Goal: Communication & Community: Answer question/provide support

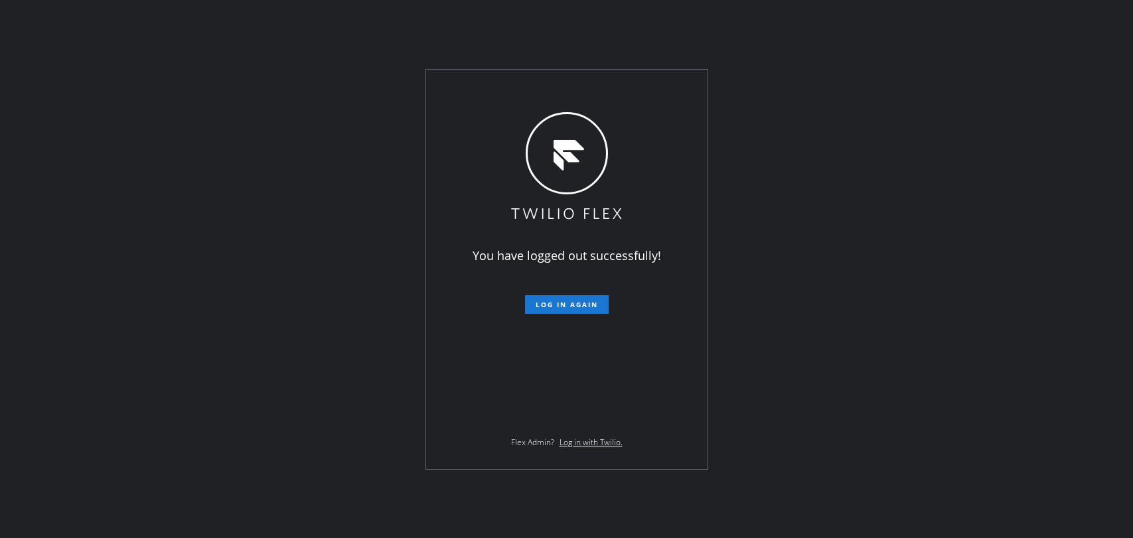
click at [577, 304] on span "Log in again" at bounding box center [567, 304] width 62 height 9
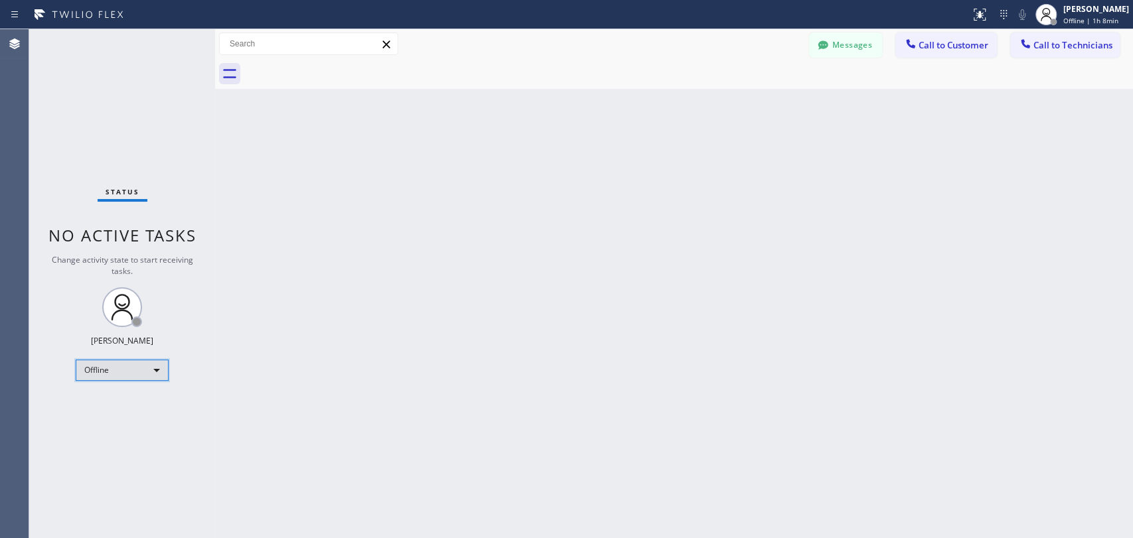
click at [119, 370] on div "Offline" at bounding box center [122, 370] width 93 height 21
click at [137, 415] on li "Unavailable" at bounding box center [121, 420] width 90 height 16
click at [145, 373] on div "Unavailable" at bounding box center [122, 370] width 93 height 21
click at [129, 406] on li "Available" at bounding box center [121, 404] width 90 height 16
click at [1019, 48] on span "Call to Technicians" at bounding box center [1072, 45] width 79 height 12
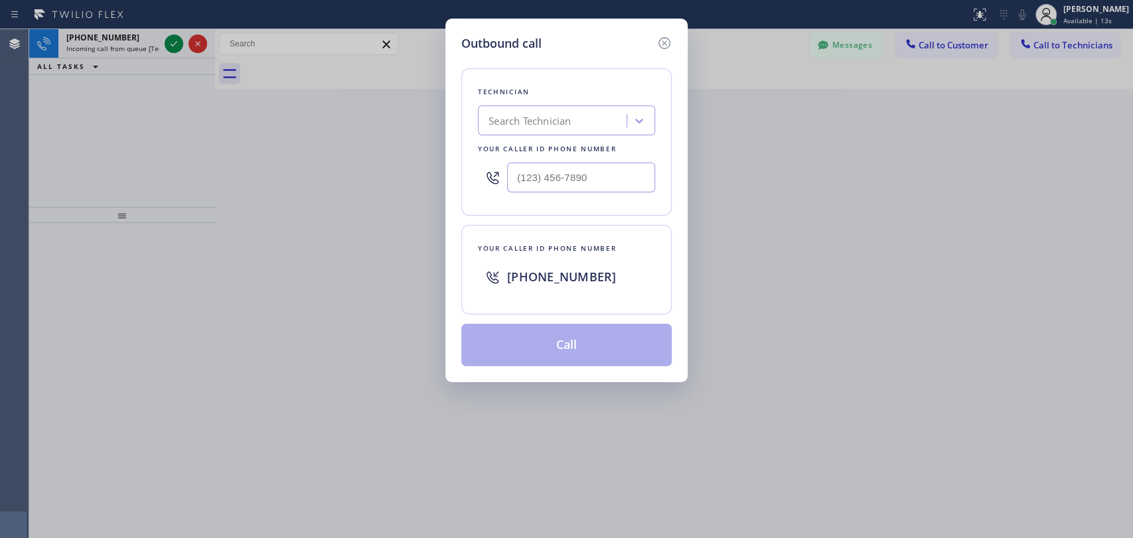
click at [536, 124] on div "Search Technician" at bounding box center [529, 120] width 82 height 15
type input "[PERSON_NAME]"
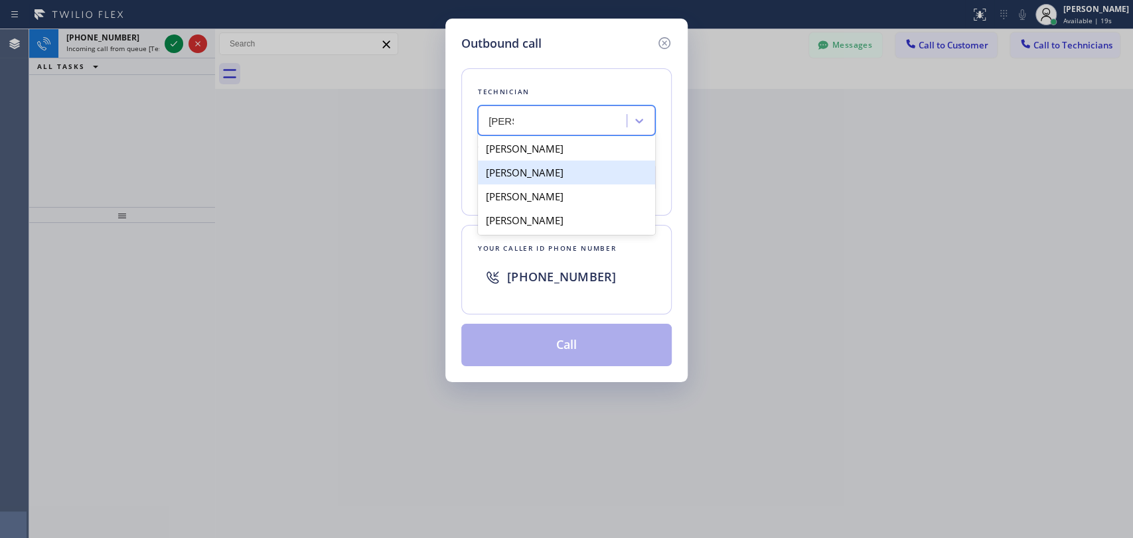
click at [555, 183] on div "[PERSON_NAME]" at bounding box center [566, 173] width 177 height 24
type input "(809) 677-4588"
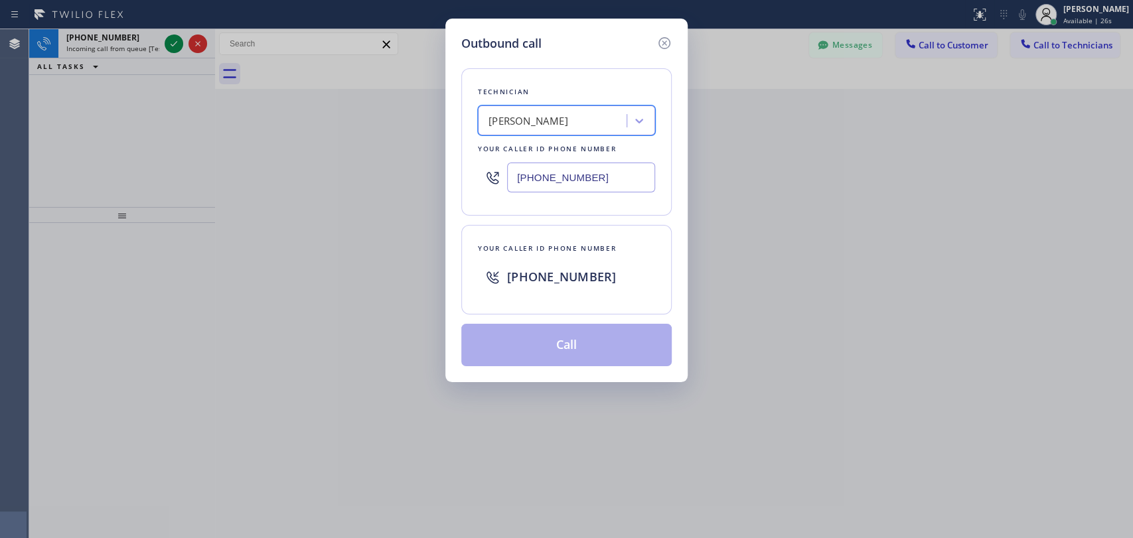
type input "[PERSON_NAME]"
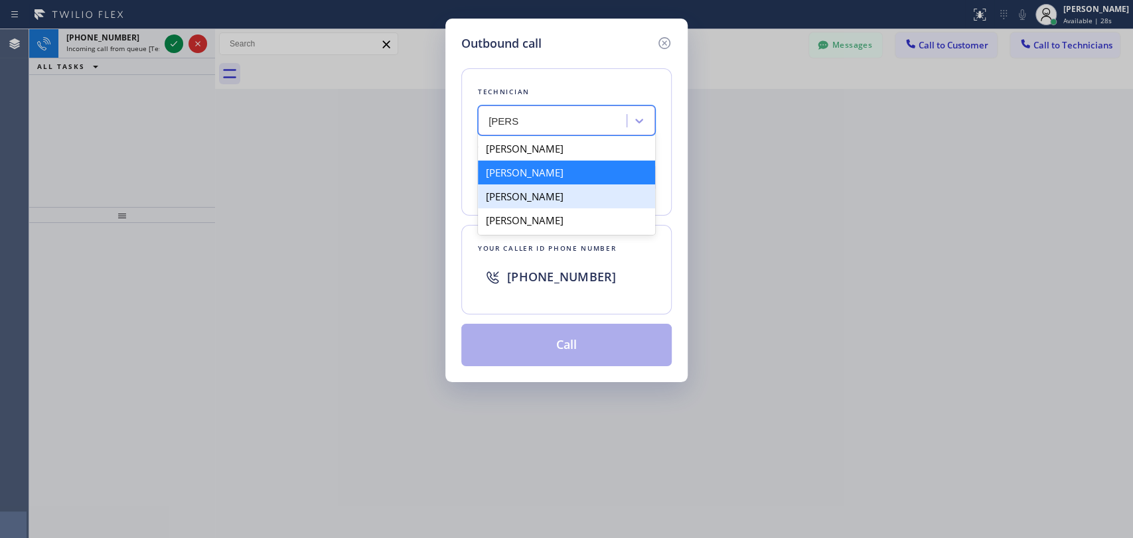
click at [597, 197] on div "[PERSON_NAME]" at bounding box center [566, 196] width 177 height 24
type input "[PHONE_NUMBER]"
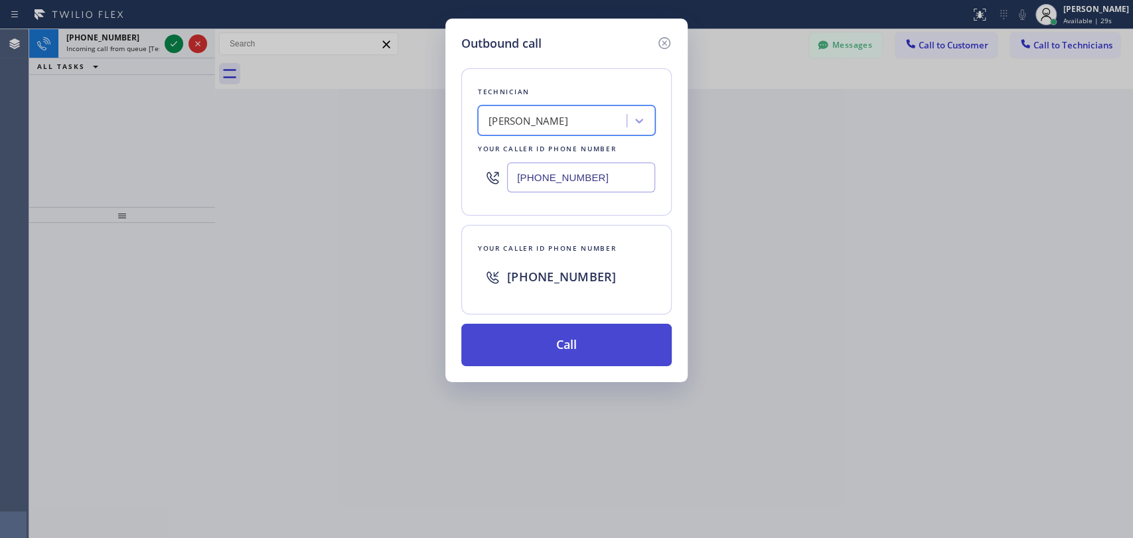
click at [561, 341] on button "Call" at bounding box center [566, 345] width 210 height 42
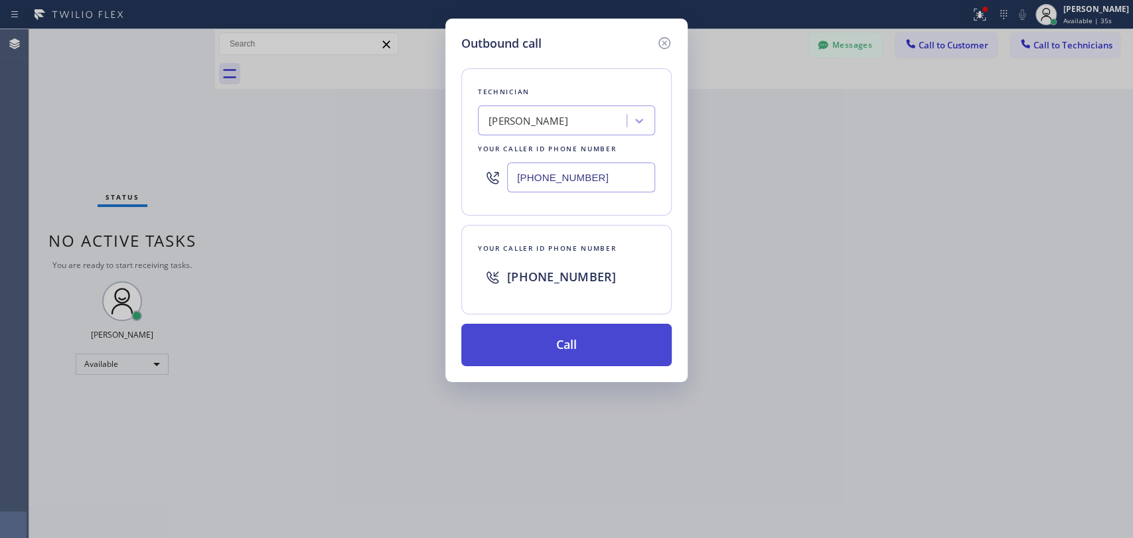
click at [603, 339] on button "Call" at bounding box center [566, 345] width 210 height 42
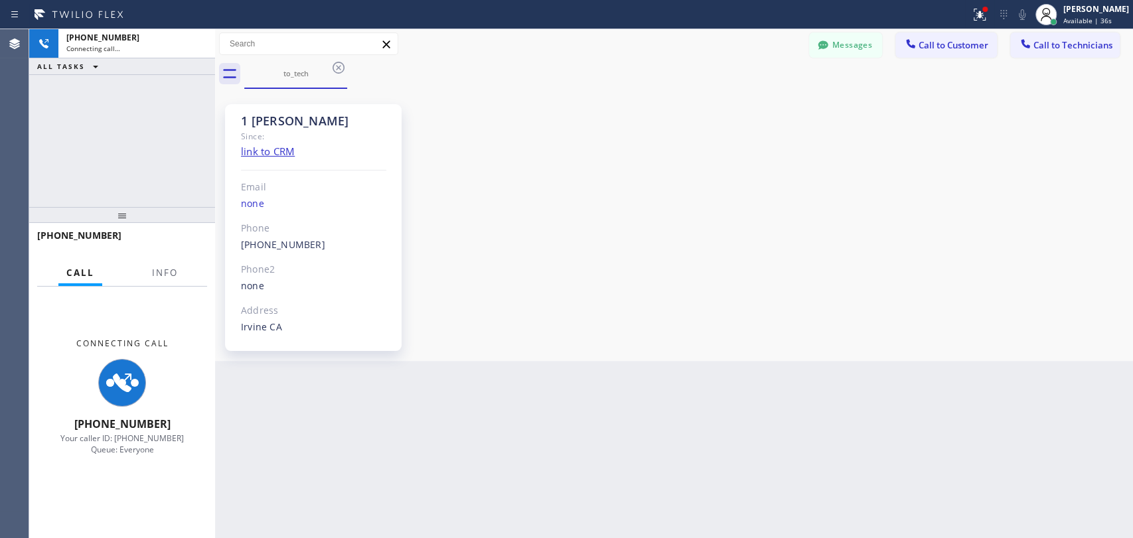
click at [603, 345] on div "1 OC Denis Bolshunov Since: link to CRM Email none Phone (949) 394-0845 Outboun…" at bounding box center [673, 224] width 911 height 265
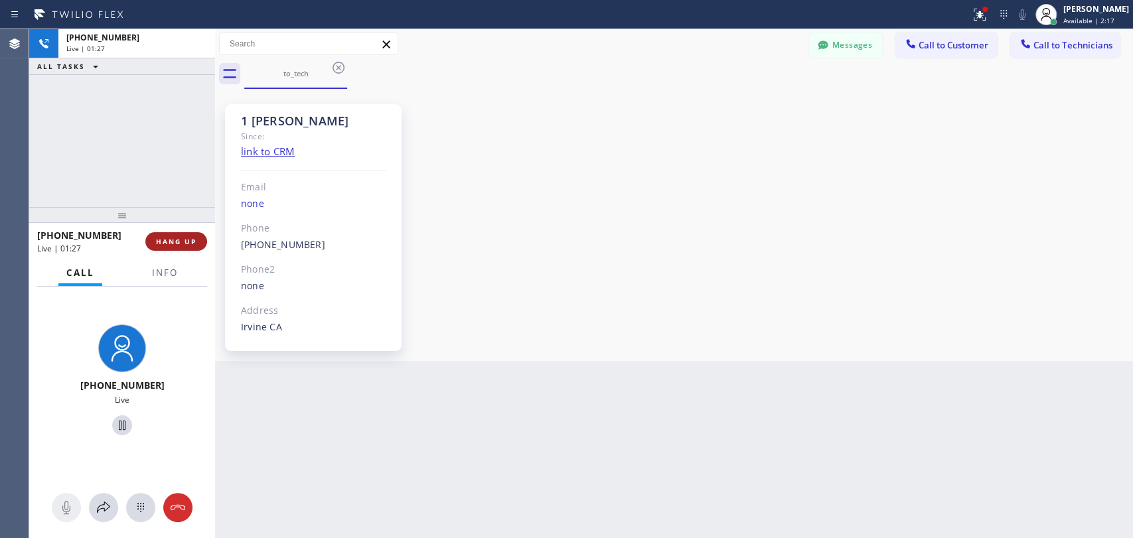
click at [184, 243] on span "HANG UP" at bounding box center [176, 241] width 40 height 9
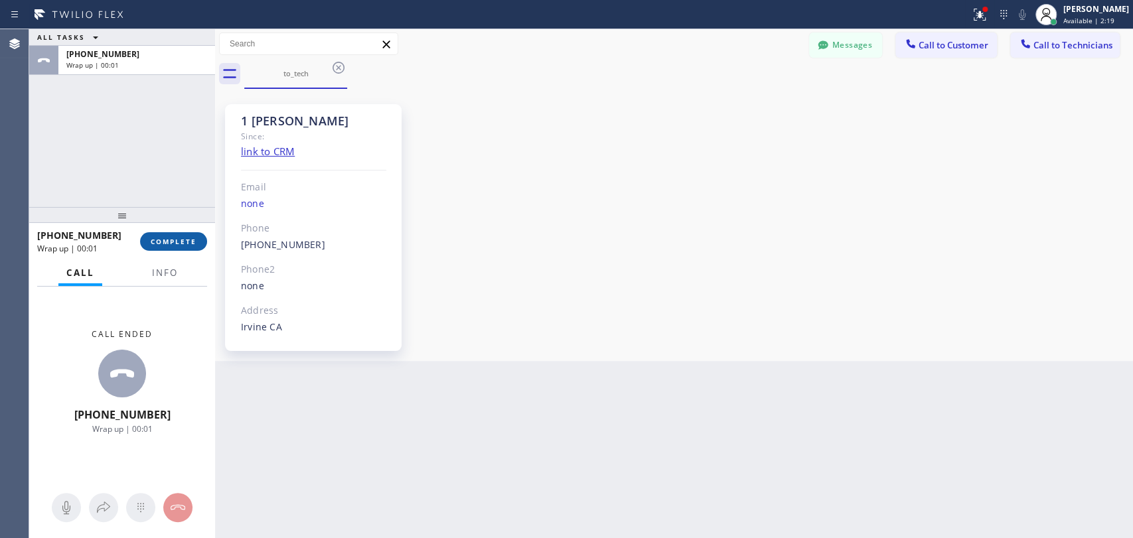
click at [175, 245] on span "COMPLETE" at bounding box center [174, 241] width 46 height 9
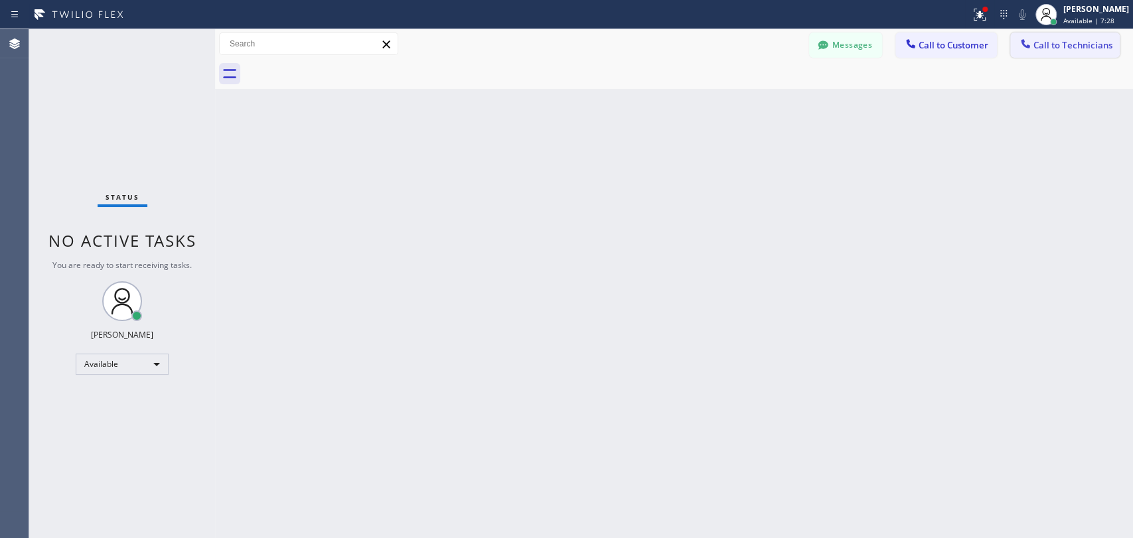
click at [1019, 54] on button "Call to Technicians" at bounding box center [1065, 45] width 110 height 25
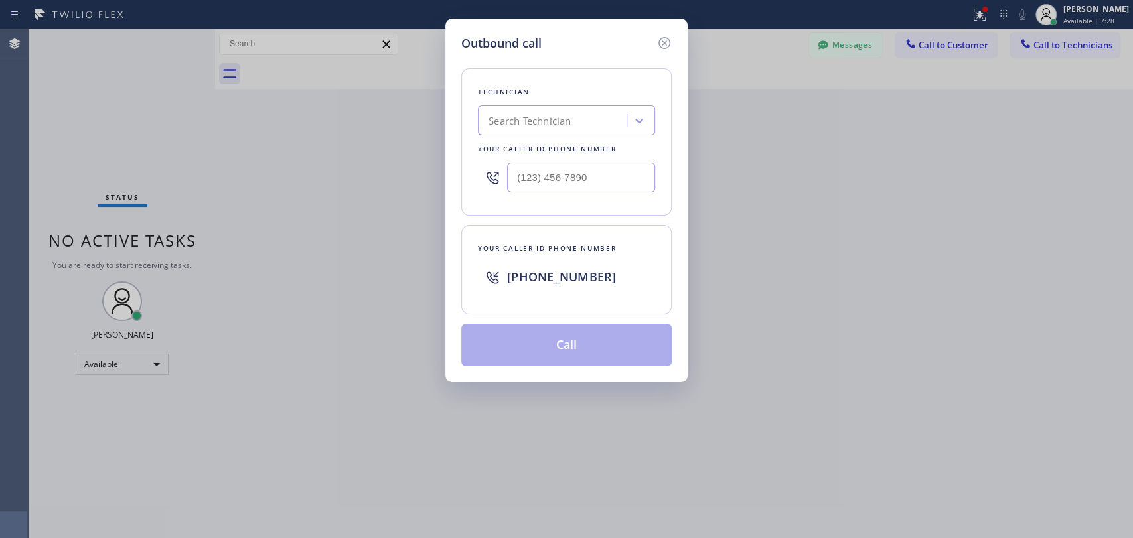
click at [557, 119] on div "Search Technician" at bounding box center [529, 120] width 82 height 15
type input "vadim"
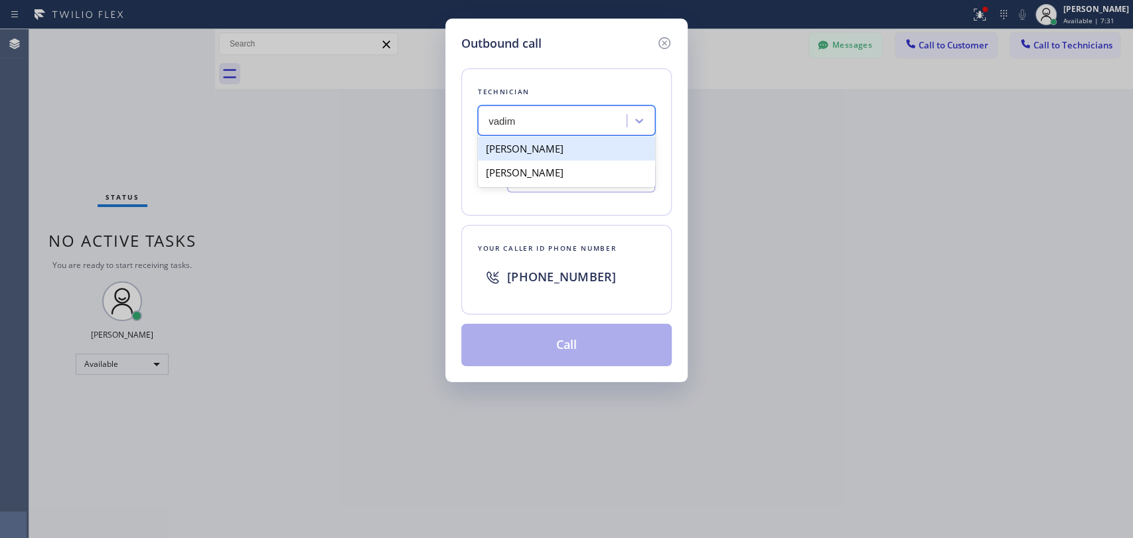
click at [530, 148] on div "Vadim Kartunov" at bounding box center [566, 149] width 177 height 24
type input "(818) 309-0098"
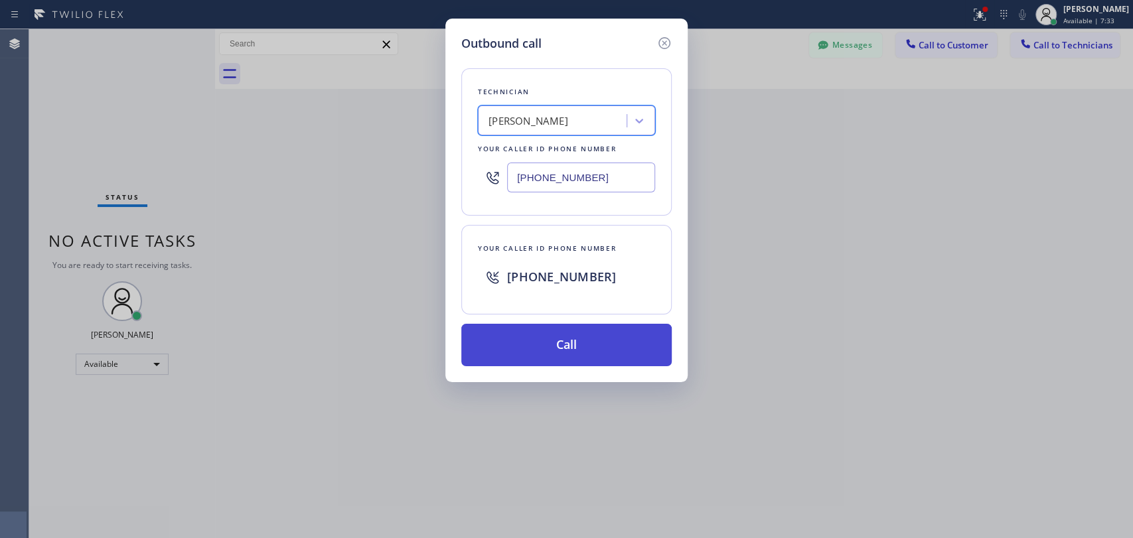
click at [551, 348] on button "Call" at bounding box center [566, 345] width 210 height 42
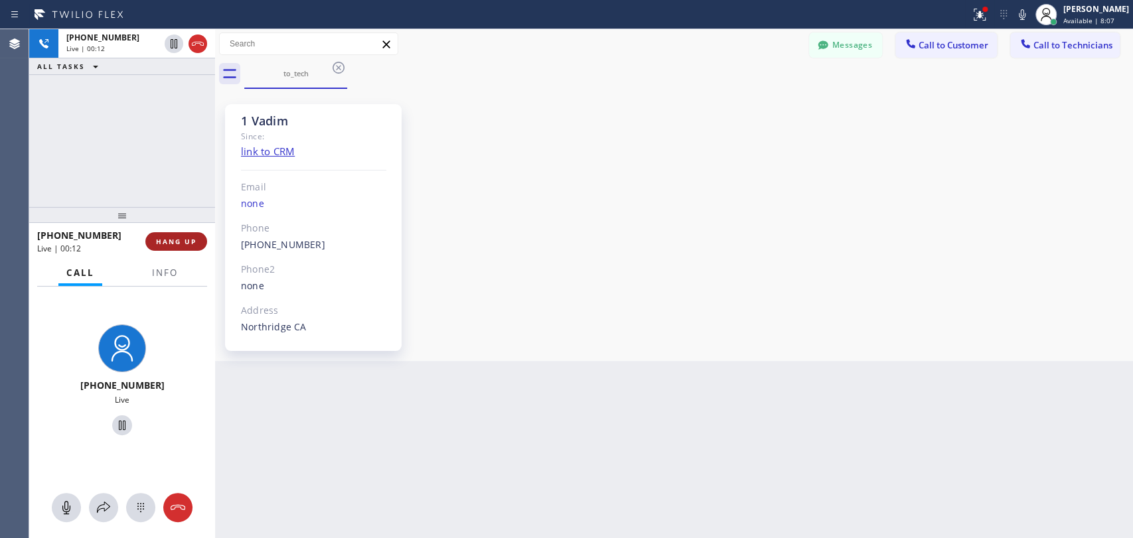
click at [170, 246] on button "HANG UP" at bounding box center [176, 241] width 62 height 19
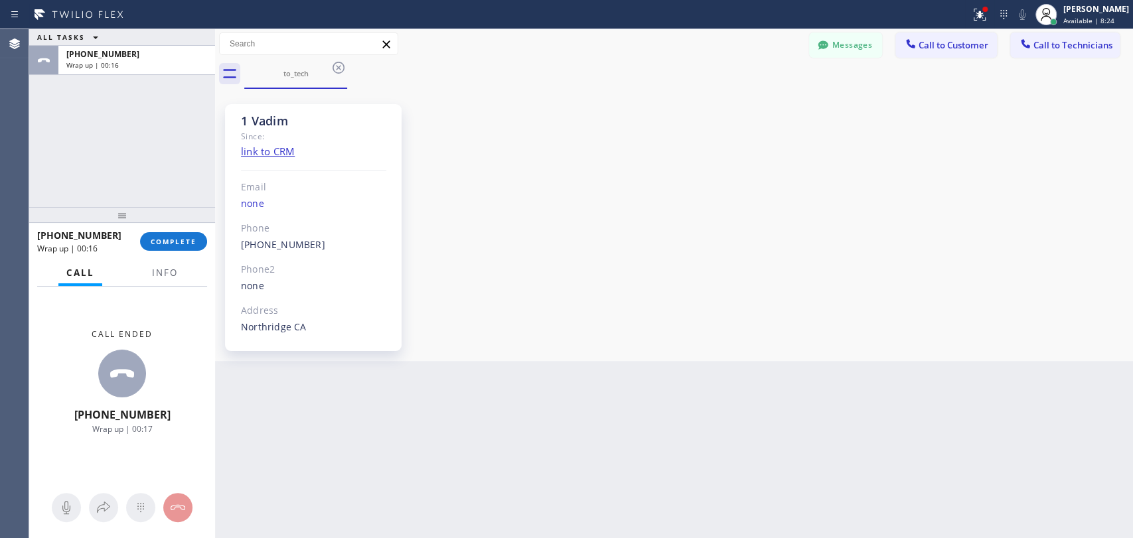
drag, startPoint x: 71, startPoint y: 342, endPoint x: 106, endPoint y: 344, distance: 35.2
click at [70, 342] on div "Call ended +18183090098 Wrap up | 00:17" at bounding box center [122, 382] width 186 height 190
click at [157, 239] on span "COMPLETE" at bounding box center [174, 241] width 46 height 9
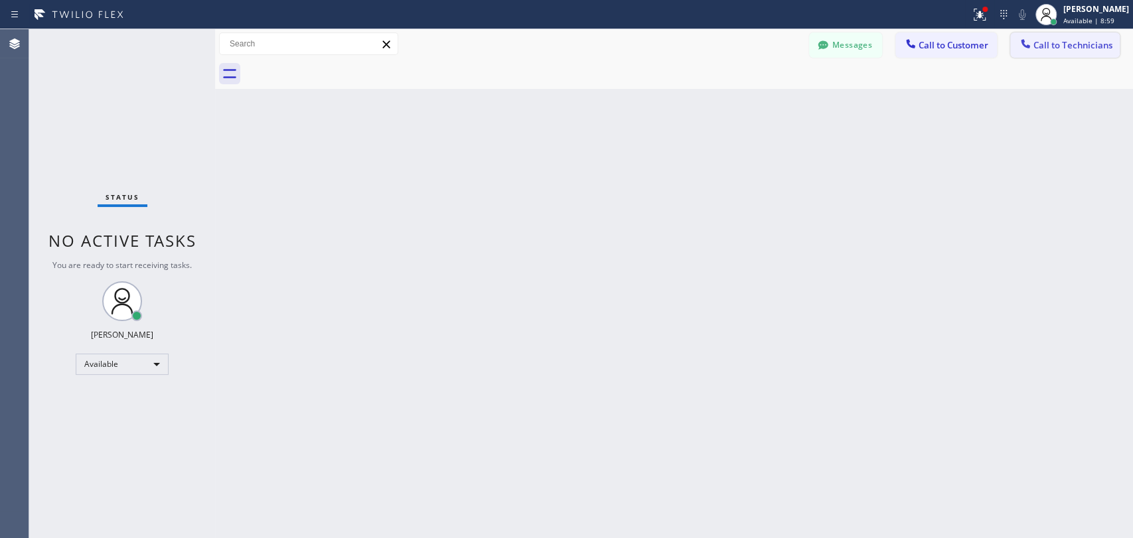
click at [1019, 42] on icon at bounding box center [1025, 43] width 13 height 13
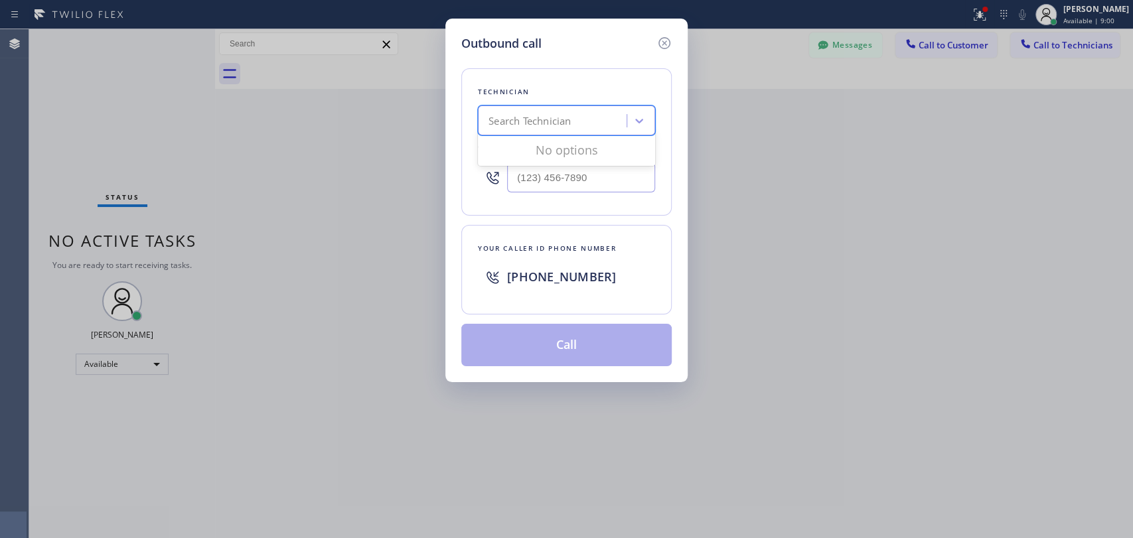
click at [589, 129] on div "Search Technician" at bounding box center [554, 121] width 145 height 23
type input "Ф"
type input "alex"
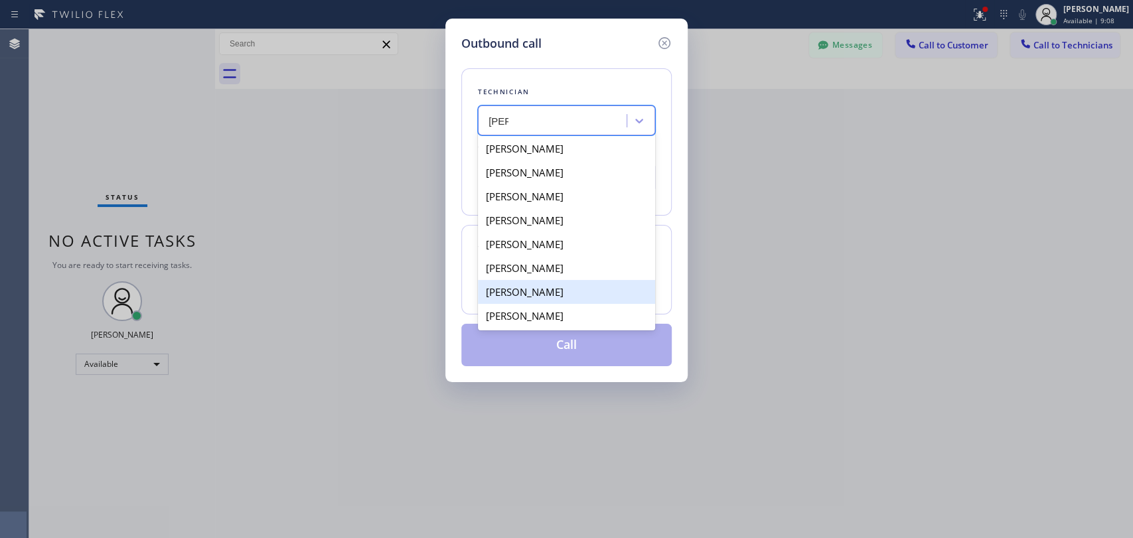
click at [570, 301] on div "Alexey Galkin" at bounding box center [566, 292] width 177 height 24
type input "(858) 401-9159"
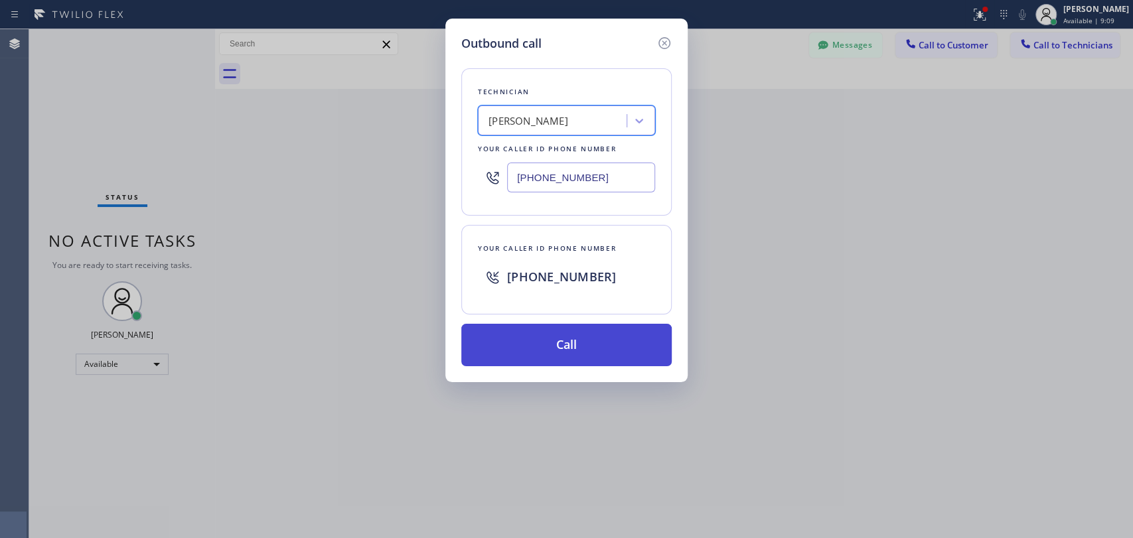
click at [595, 346] on button "Call" at bounding box center [566, 345] width 210 height 42
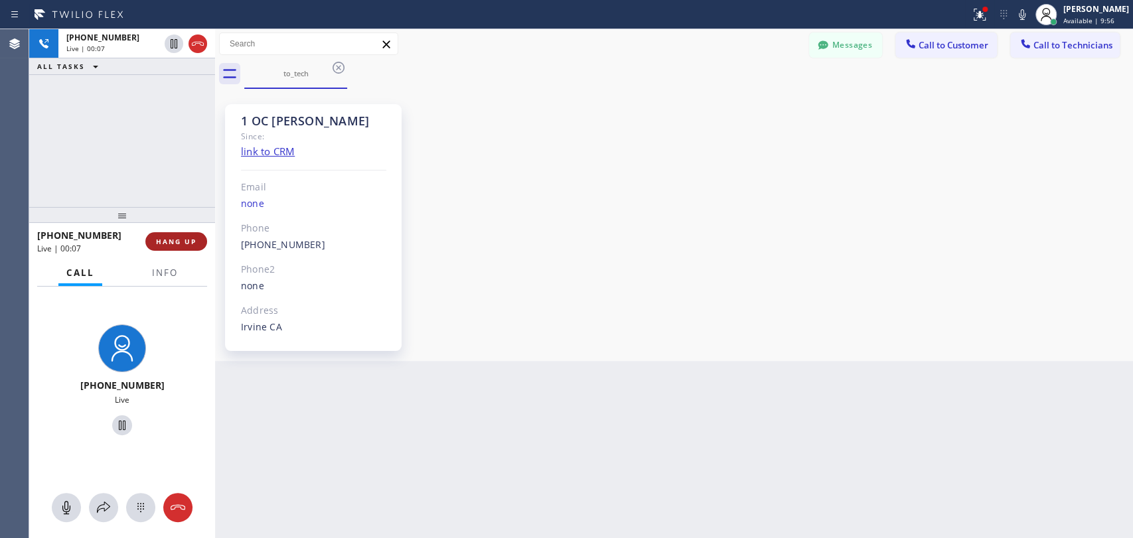
click at [183, 242] on span "HANG UP" at bounding box center [176, 241] width 40 height 9
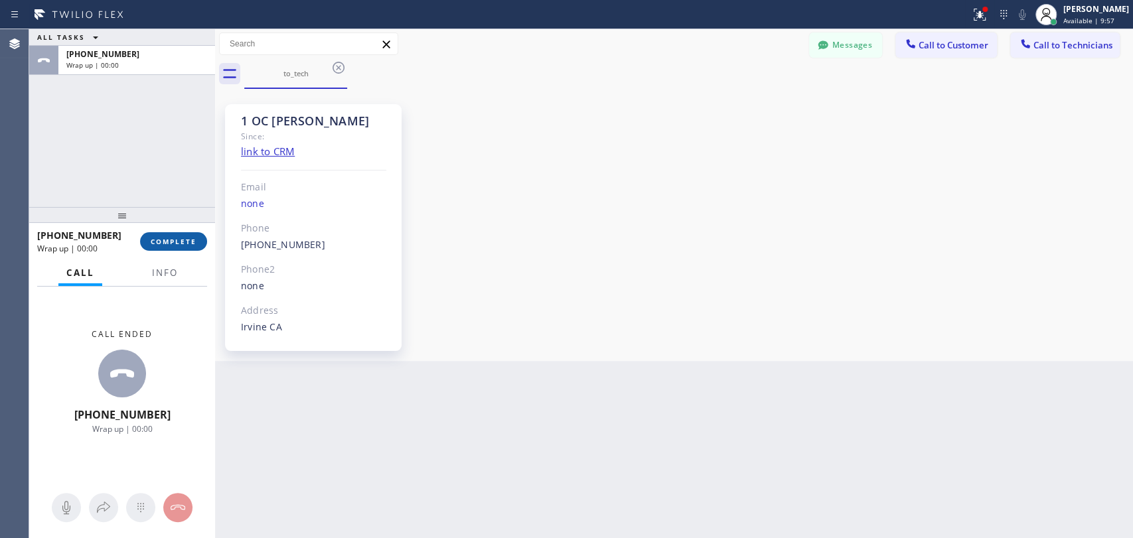
click at [180, 241] on span "COMPLETE" at bounding box center [174, 241] width 46 height 9
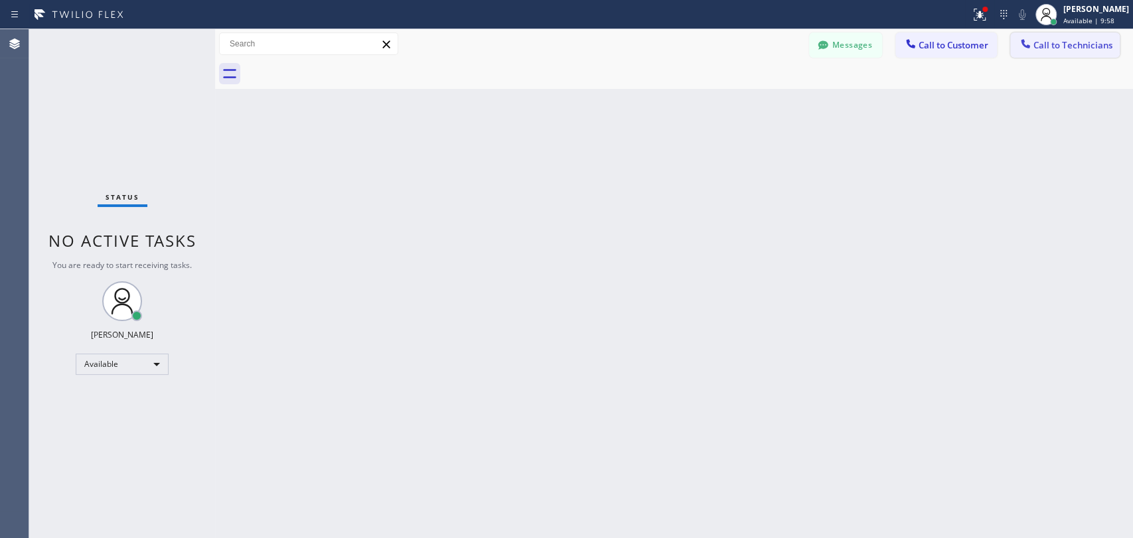
click at [1019, 42] on span "Call to Technicians" at bounding box center [1072, 45] width 79 height 12
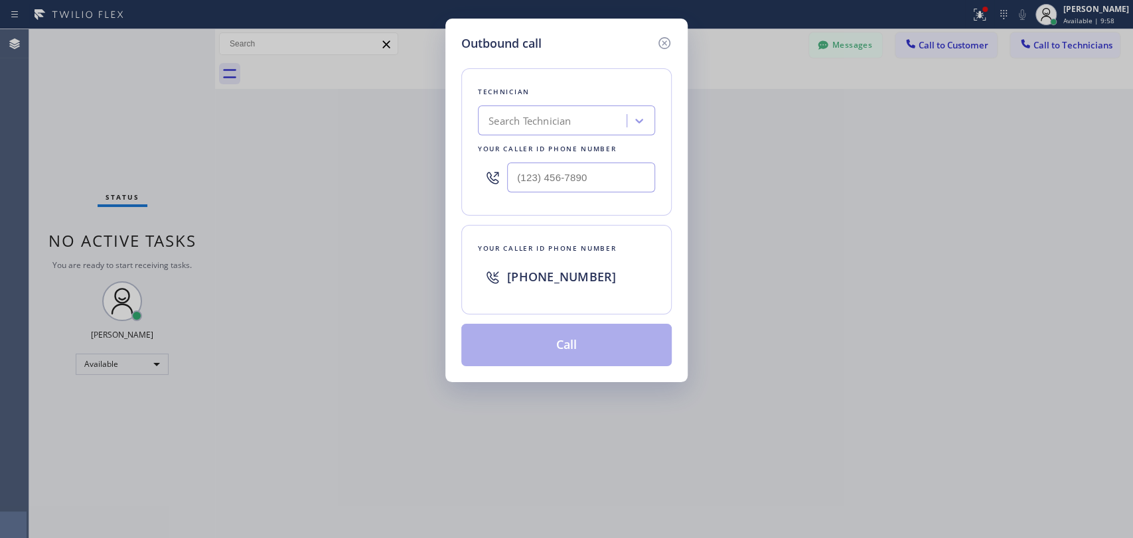
click at [581, 123] on div "Search Technician" at bounding box center [554, 121] width 145 height 23
type input "[PERSON_NAME]"
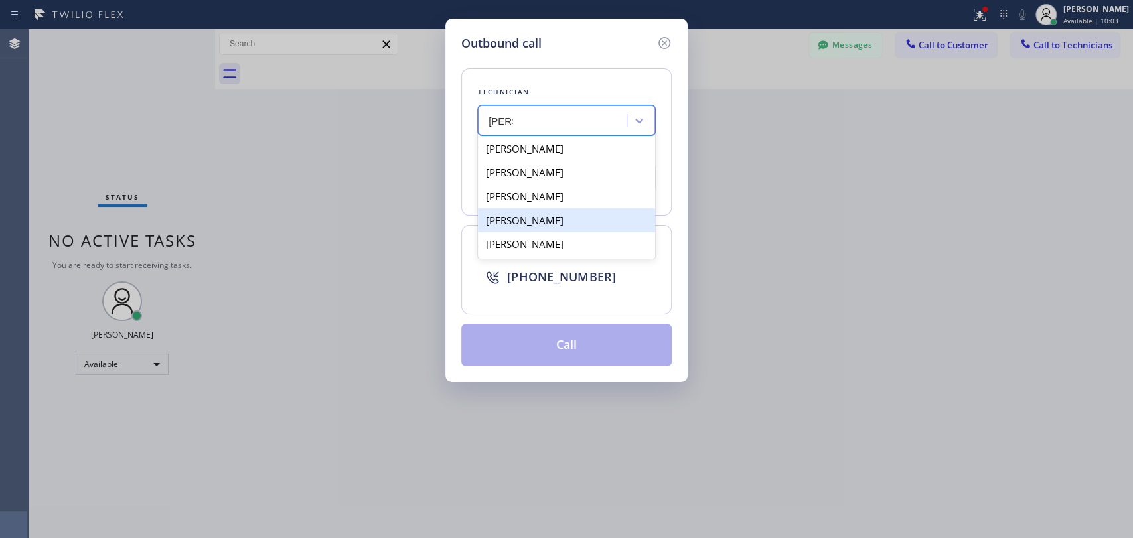
click at [595, 225] on div "[PERSON_NAME]" at bounding box center [566, 220] width 177 height 24
type input "[PHONE_NUMBER]"
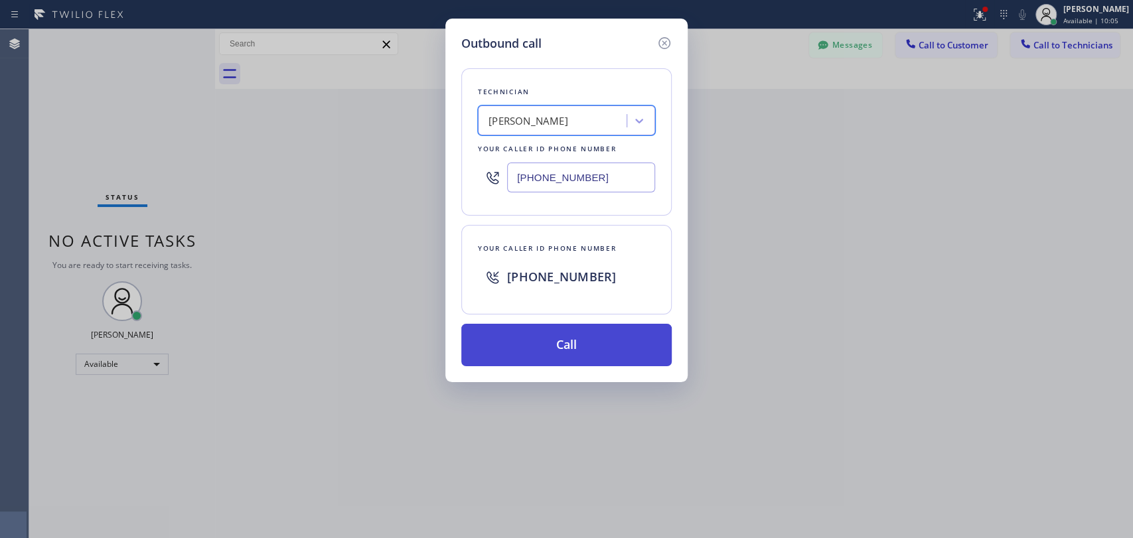
click at [579, 340] on button "Call" at bounding box center [566, 345] width 210 height 42
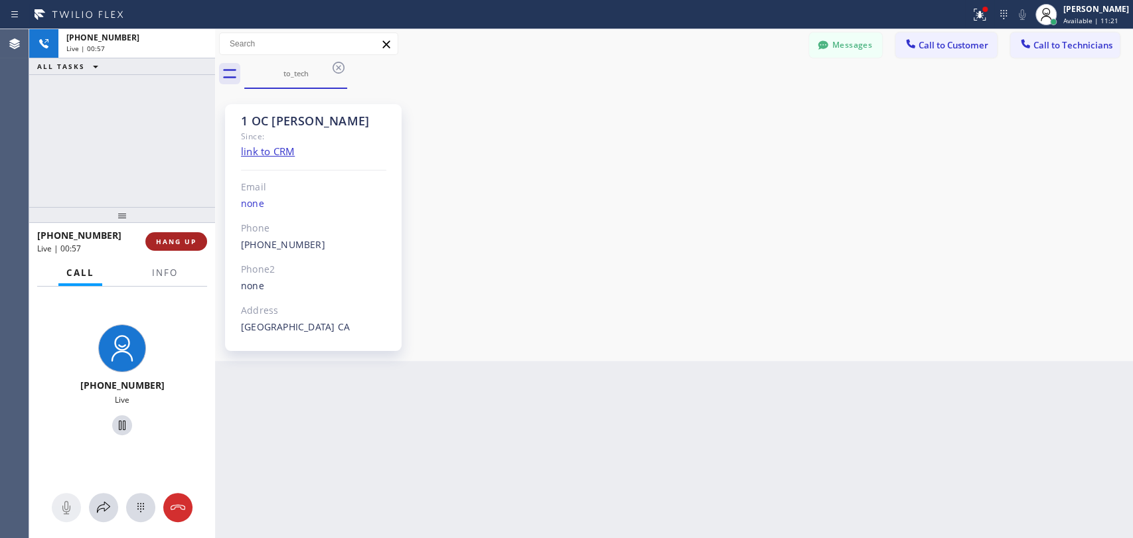
click at [190, 238] on span "HANG UP" at bounding box center [176, 241] width 40 height 9
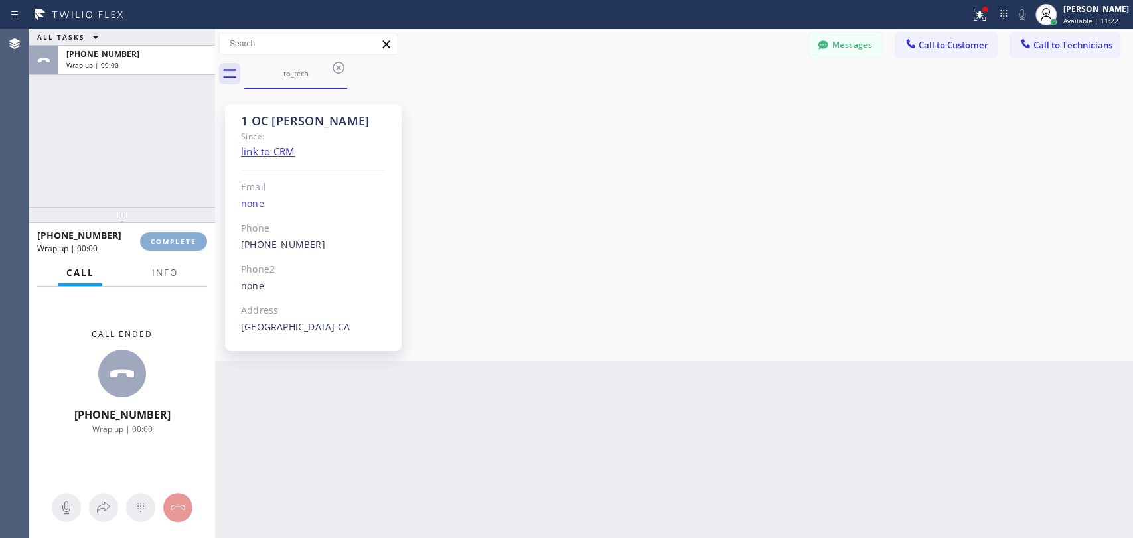
click at [190, 237] on span "COMPLETE" at bounding box center [174, 241] width 46 height 9
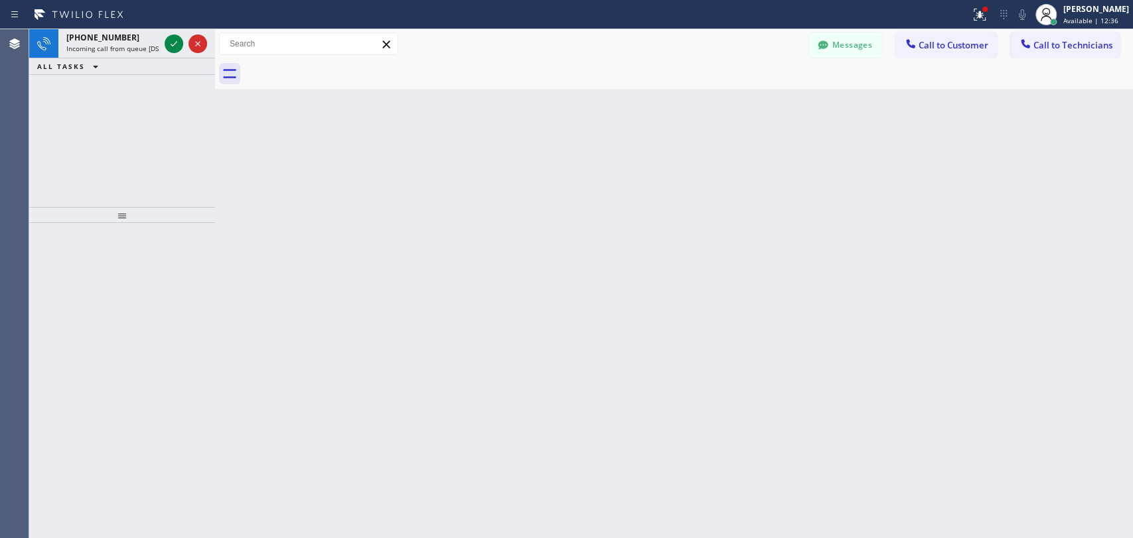
click at [1019, 112] on div "Back to Dashboard Change Sender ID Customers Technicians DD [PERSON_NAME] [DATE…" at bounding box center [674, 283] width 918 height 509
click at [175, 39] on icon at bounding box center [174, 44] width 16 height 16
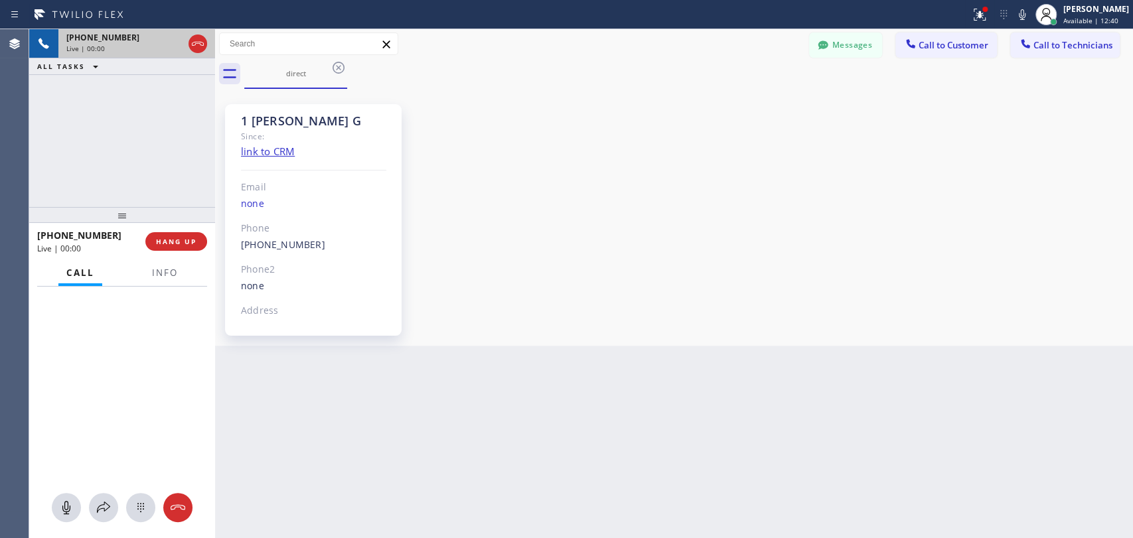
scroll to position [2503, 0]
click at [181, 245] on span "HANG UP" at bounding box center [176, 241] width 40 height 9
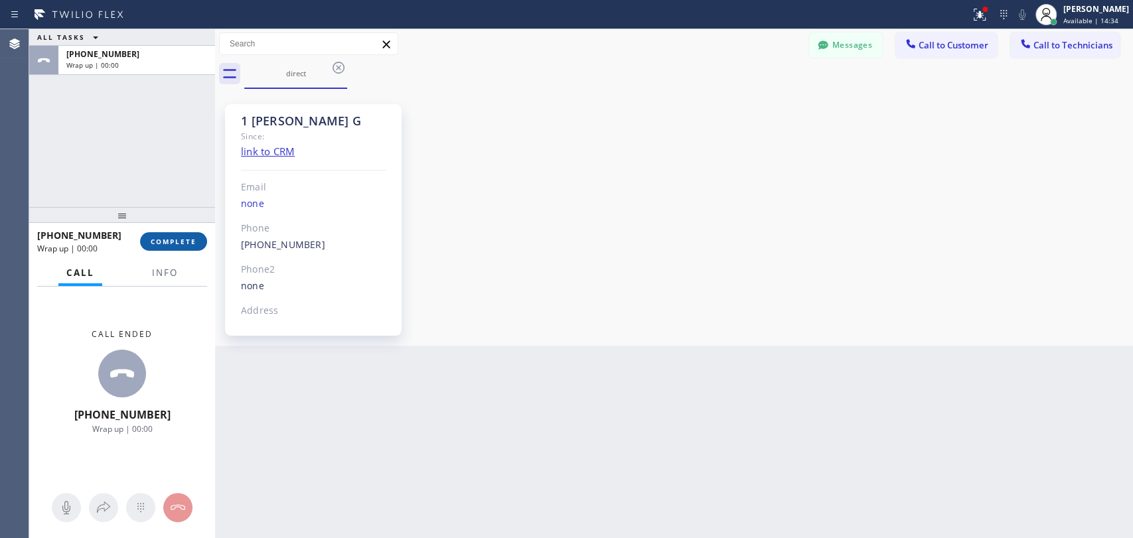
click at [181, 245] on span "COMPLETE" at bounding box center [174, 241] width 46 height 9
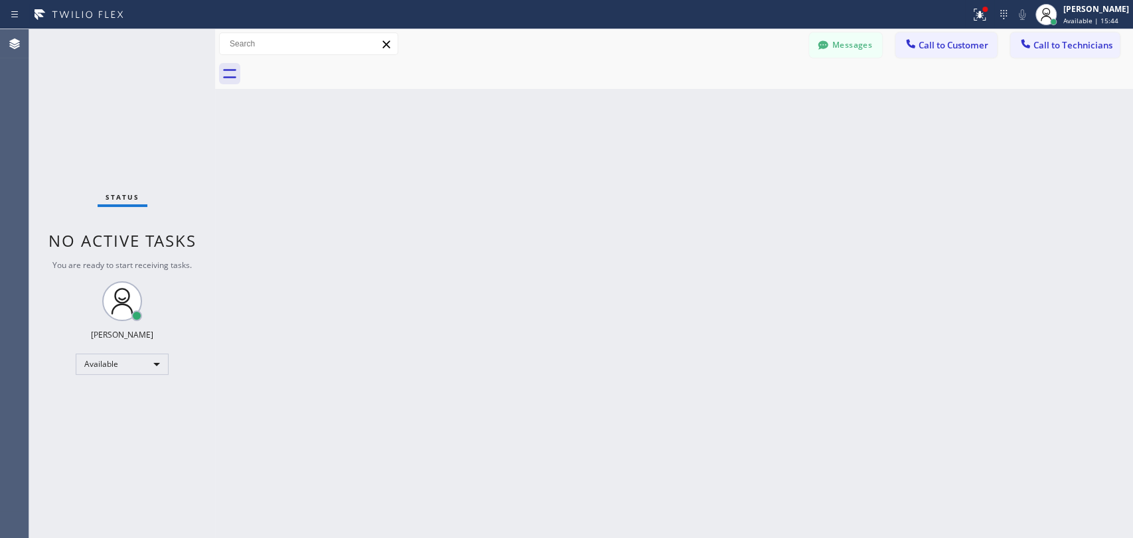
click at [1019, 48] on span "Call to Technicians" at bounding box center [1072, 45] width 79 height 12
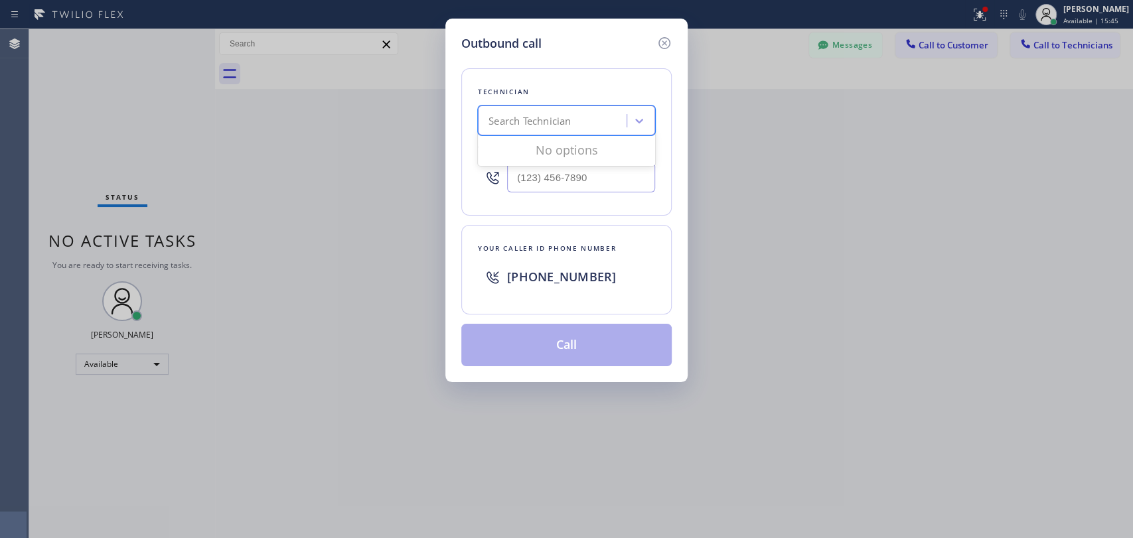
click at [585, 118] on div "Search Technician" at bounding box center [554, 121] width 145 height 23
drag, startPoint x: 488, startPoint y: 123, endPoint x: 595, endPoint y: 123, distance: 106.8
click at [595, 123] on div "фкьут фкьут" at bounding box center [554, 121] width 145 height 23
type input "armen"
click at [546, 147] on div "[PERSON_NAME]" at bounding box center [566, 149] width 177 height 24
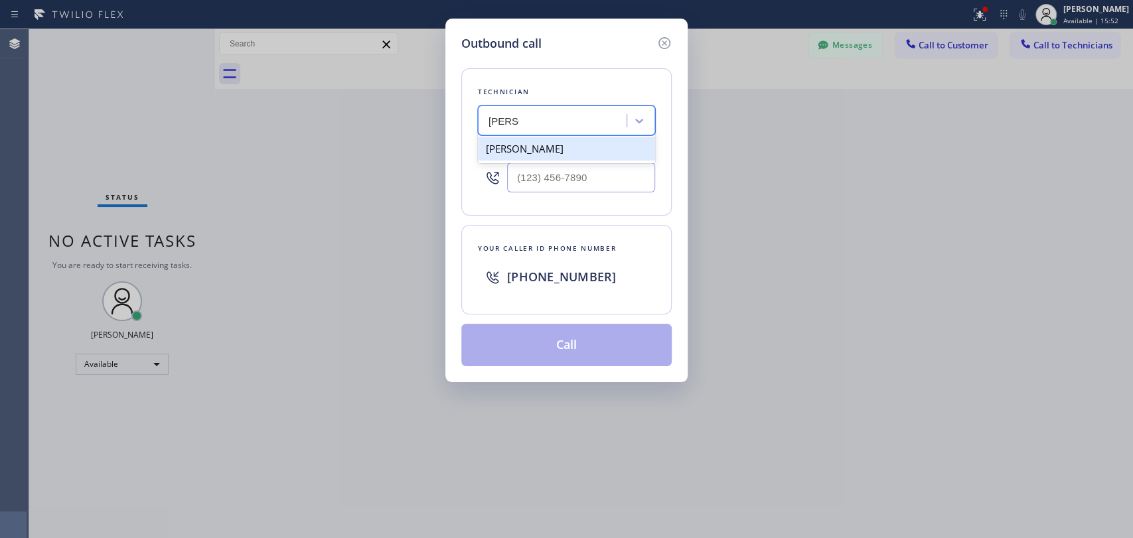
type input "[PHONE_NUMBER]"
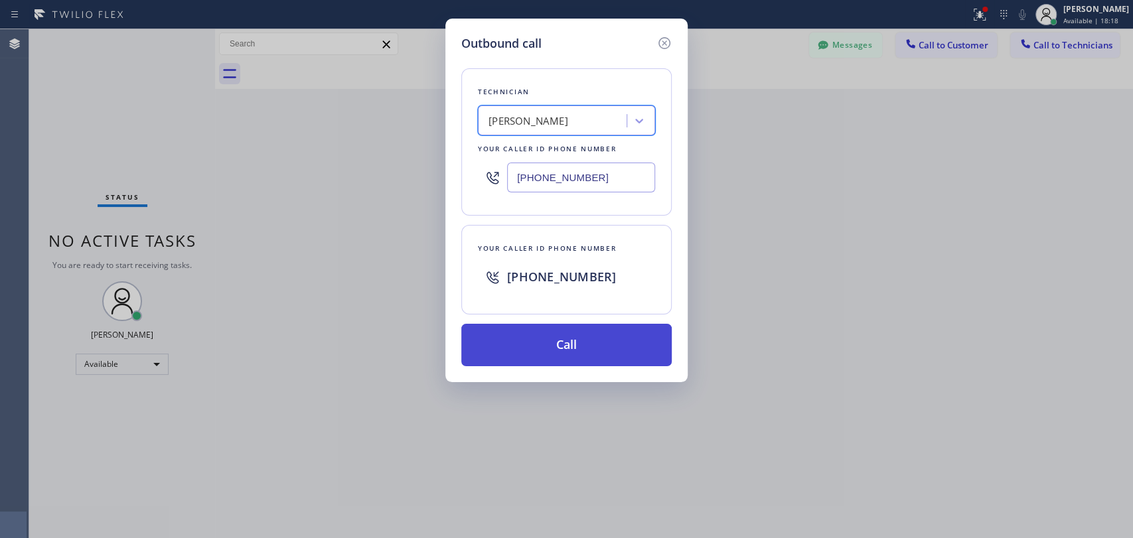
click at [573, 350] on button "Call" at bounding box center [566, 345] width 210 height 42
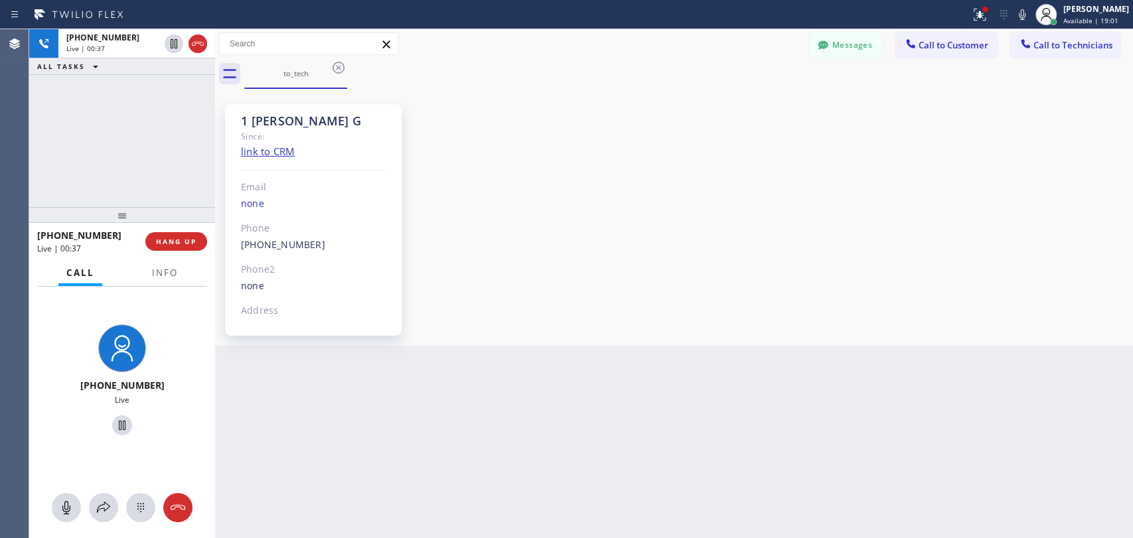
scroll to position [2503, 0]
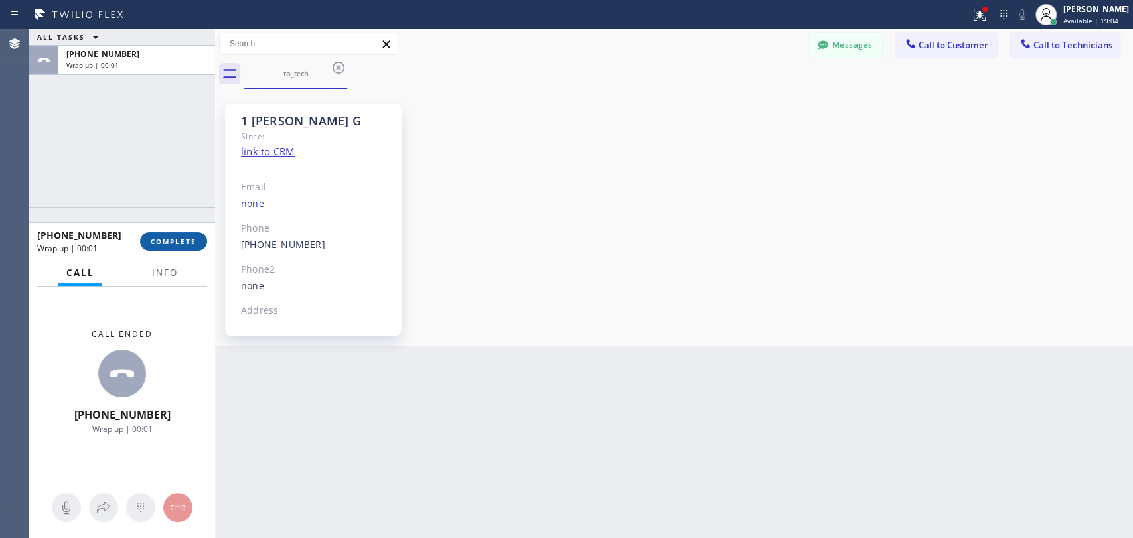
click at [192, 240] on span "COMPLETE" at bounding box center [174, 241] width 46 height 9
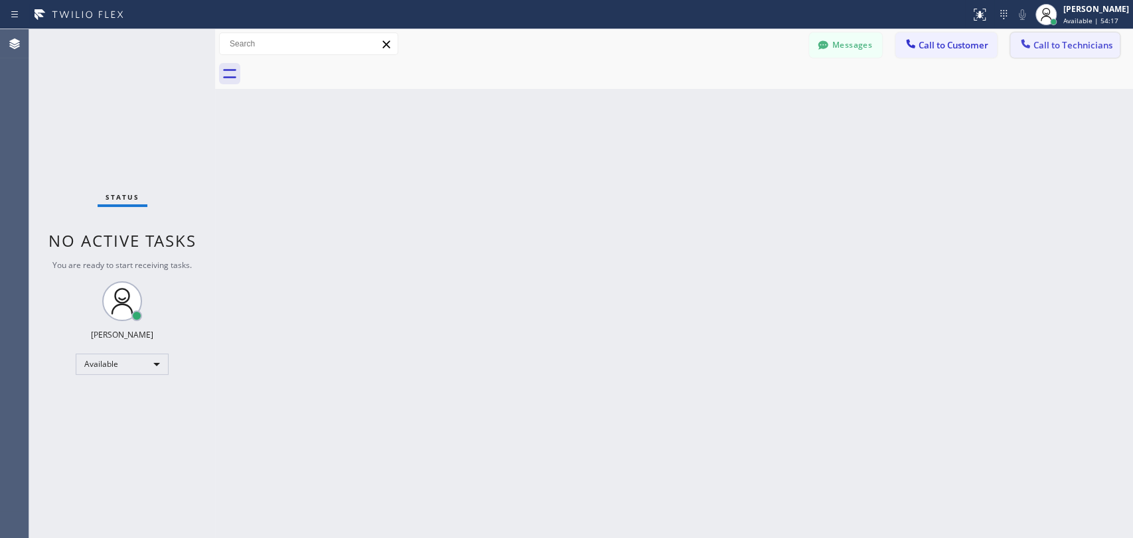
click at [1065, 44] on span "Call to Technicians" at bounding box center [1072, 45] width 79 height 12
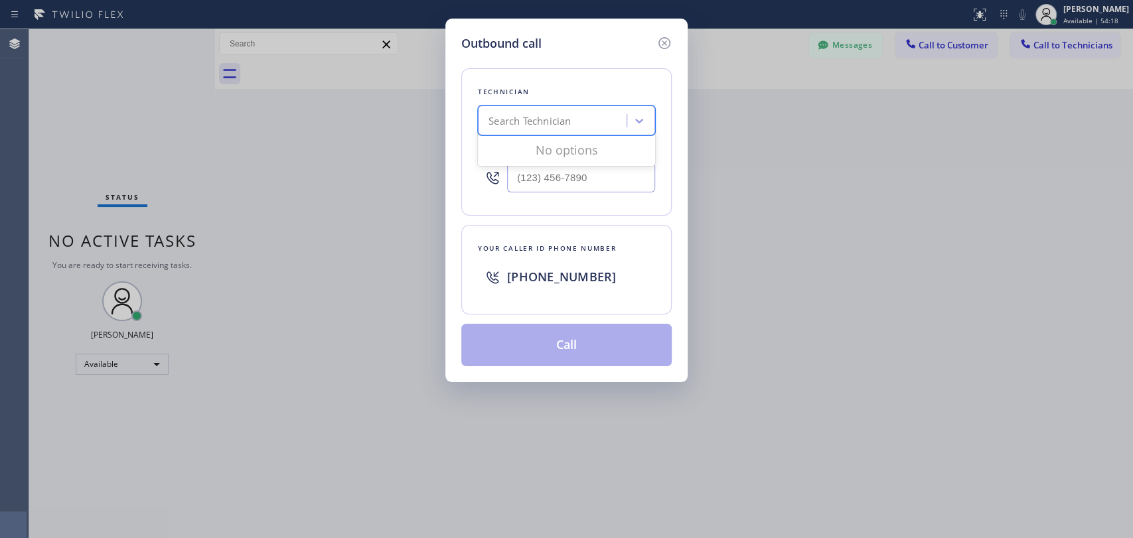
click at [499, 127] on div "Search Technician" at bounding box center [529, 120] width 82 height 15
type input "arm"
click at [558, 150] on div "[PERSON_NAME]" at bounding box center [566, 149] width 177 height 24
type input "[PHONE_NUMBER]"
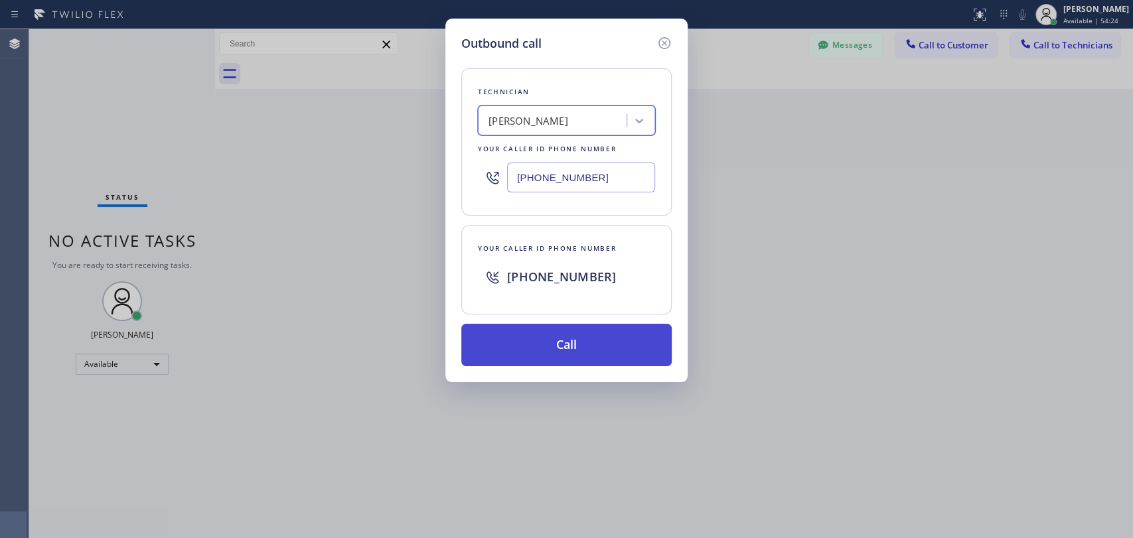
click at [583, 339] on button "Call" at bounding box center [566, 345] width 210 height 42
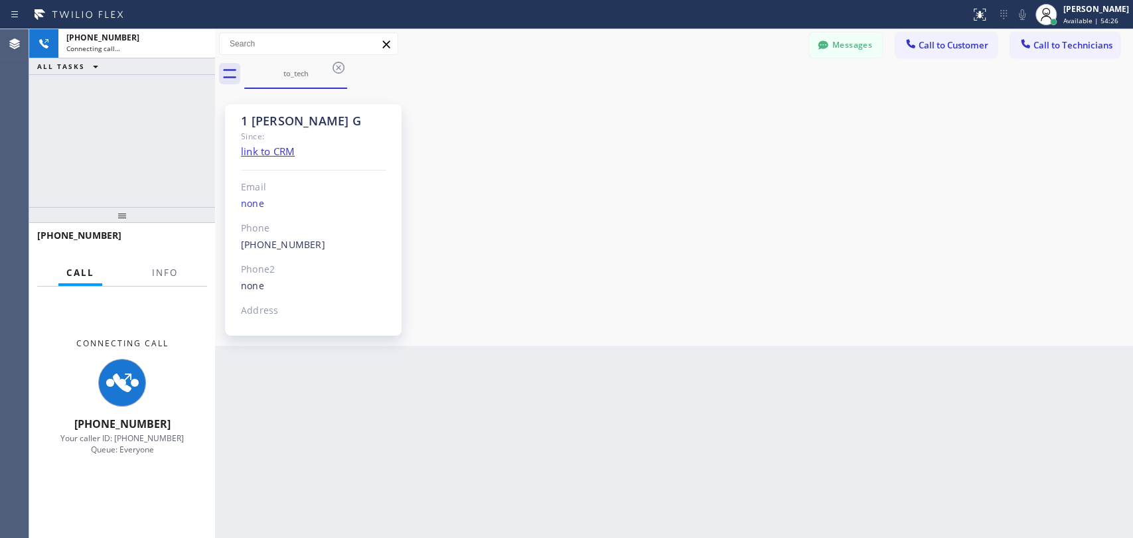
scroll to position [2503, 0]
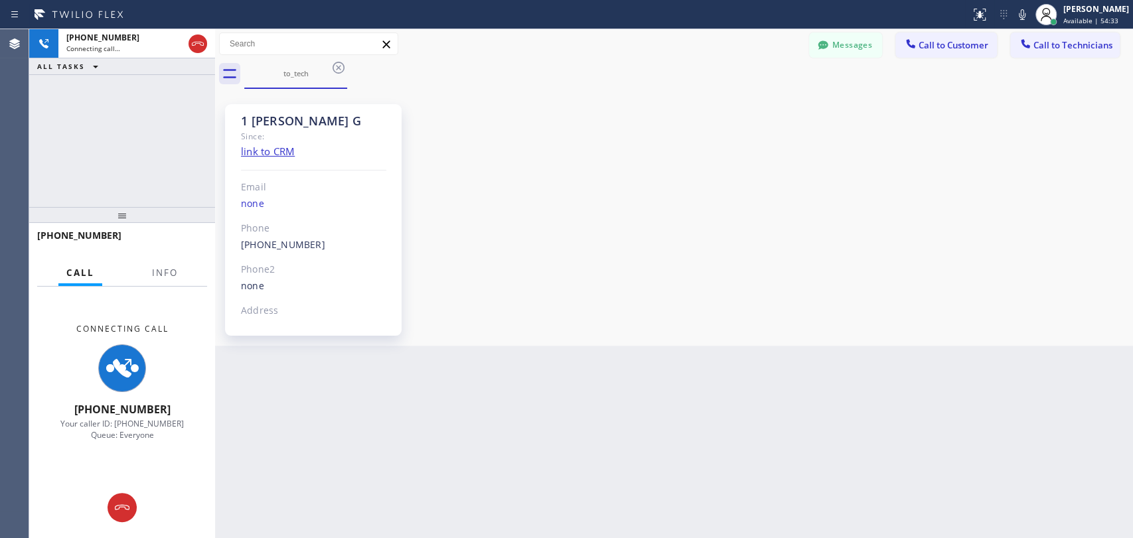
click at [969, 134] on div "1 [PERSON_NAME] G Since: link to CRM Email none Phone [PHONE_NUMBER] Outbound c…" at bounding box center [673, 217] width 911 height 250
click at [90, 67] on icon at bounding box center [96, 66] width 16 height 16
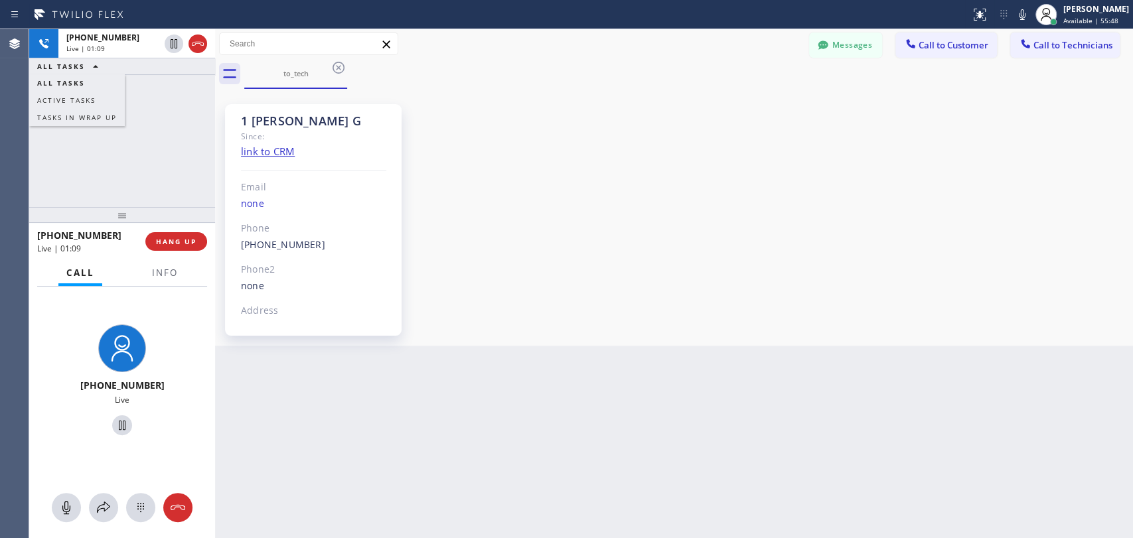
click at [137, 169] on div "[PHONE_NUMBER] Live | 01:09 ALL TASKS ALL TASKS ACTIVE TASKS TASKS IN WRAP UP" at bounding box center [122, 118] width 186 height 178
click at [188, 242] on span "HANG UP" at bounding box center [176, 241] width 40 height 9
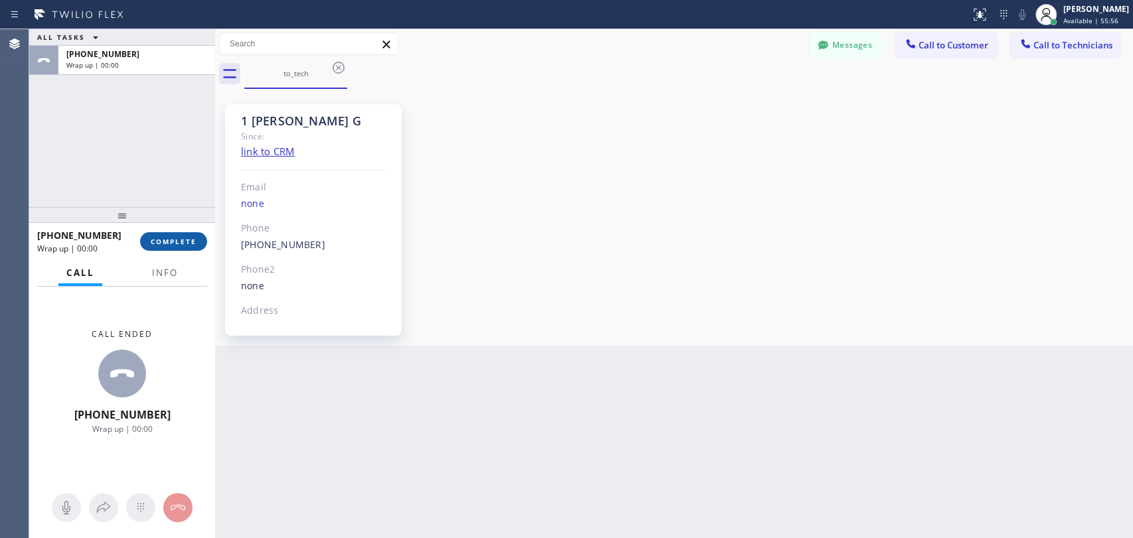
click at [188, 242] on span "COMPLETE" at bounding box center [174, 241] width 46 height 9
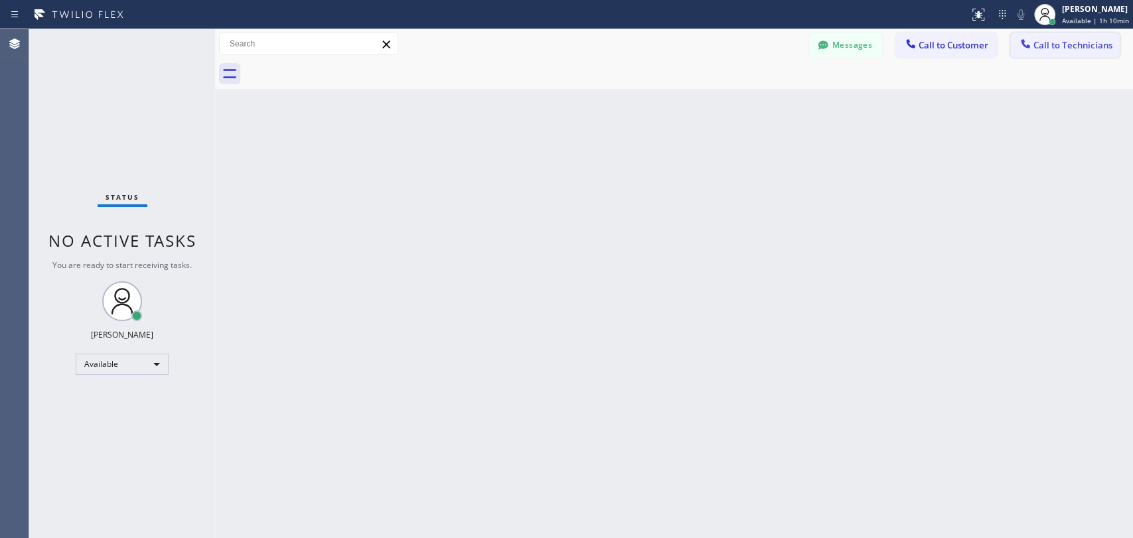
click at [1014, 39] on button "Call to Technicians" at bounding box center [1065, 45] width 110 height 25
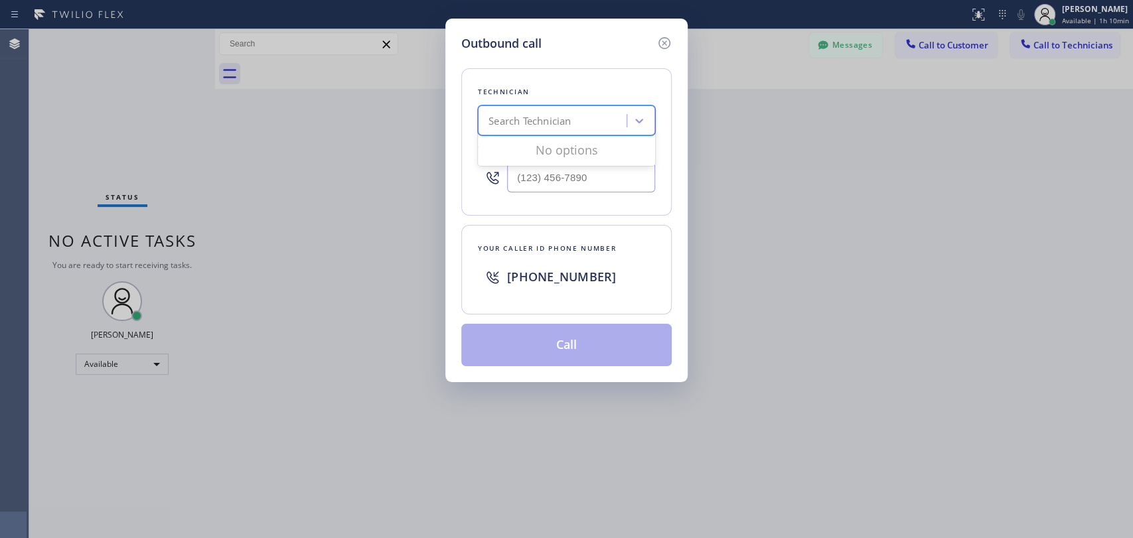
click at [609, 123] on div "Search Technician" at bounding box center [554, 121] width 145 height 23
type input "[PERSON_NAME]"
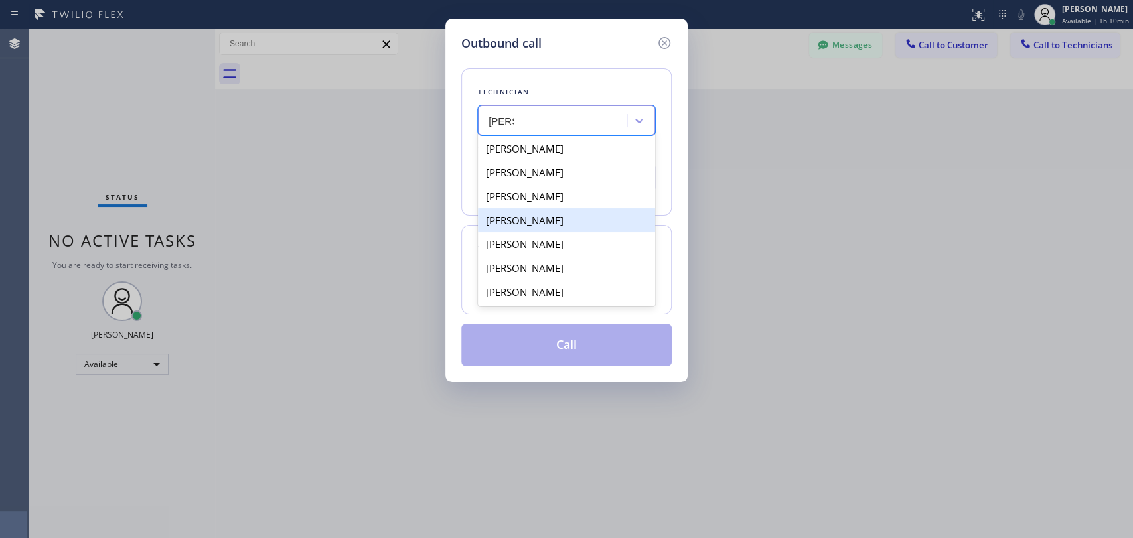
click at [555, 226] on div "[PERSON_NAME]" at bounding box center [566, 220] width 177 height 24
type input "[PHONE_NUMBER]"
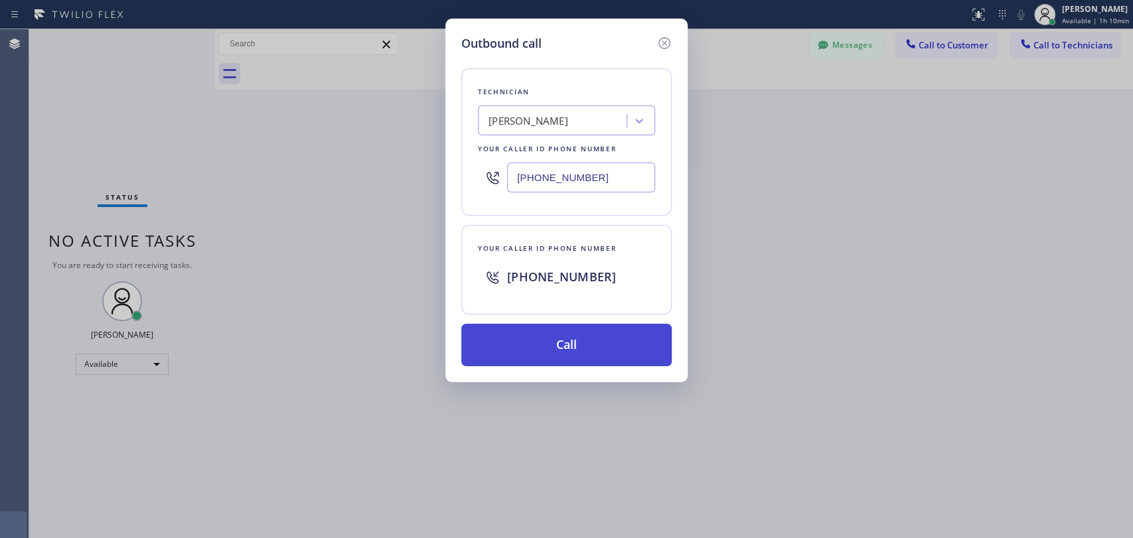
click at [579, 342] on button "Call" at bounding box center [566, 345] width 210 height 42
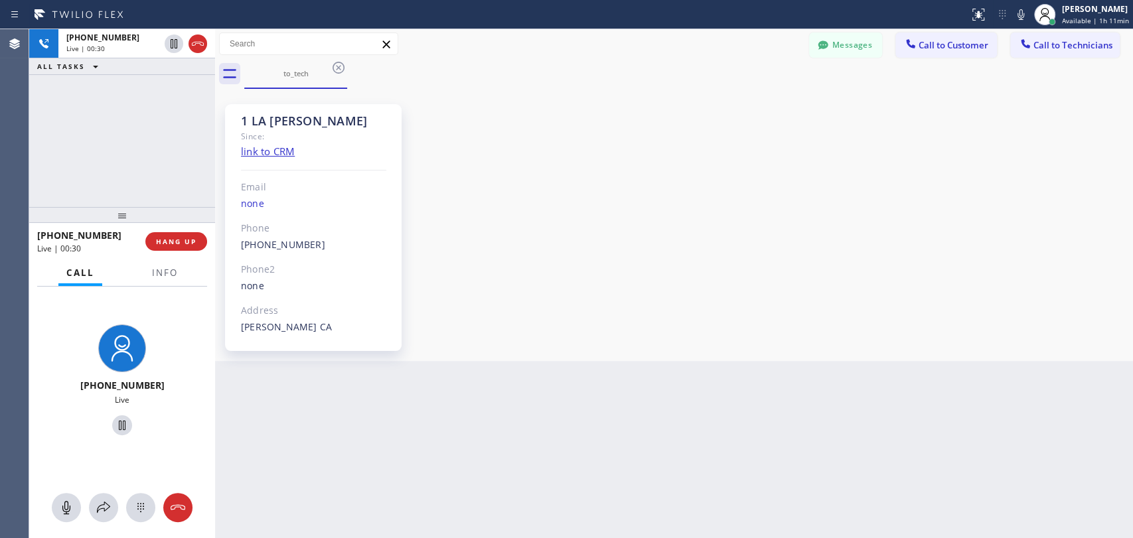
click at [197, 207] on div at bounding box center [122, 215] width 186 height 16
click at [198, 241] on button "HANG UP" at bounding box center [176, 241] width 62 height 19
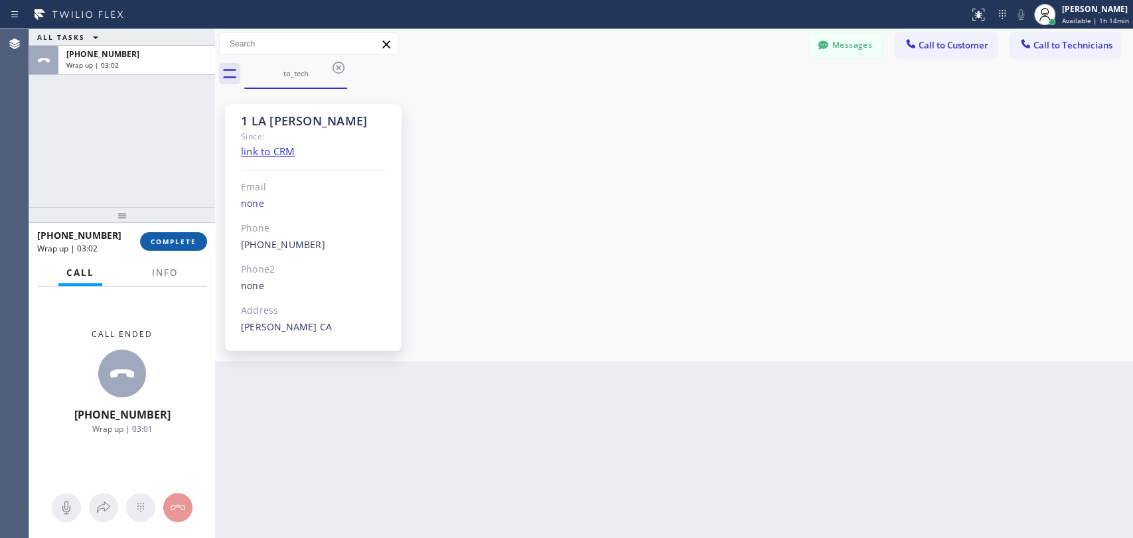
click at [195, 242] on span "COMPLETE" at bounding box center [174, 241] width 46 height 9
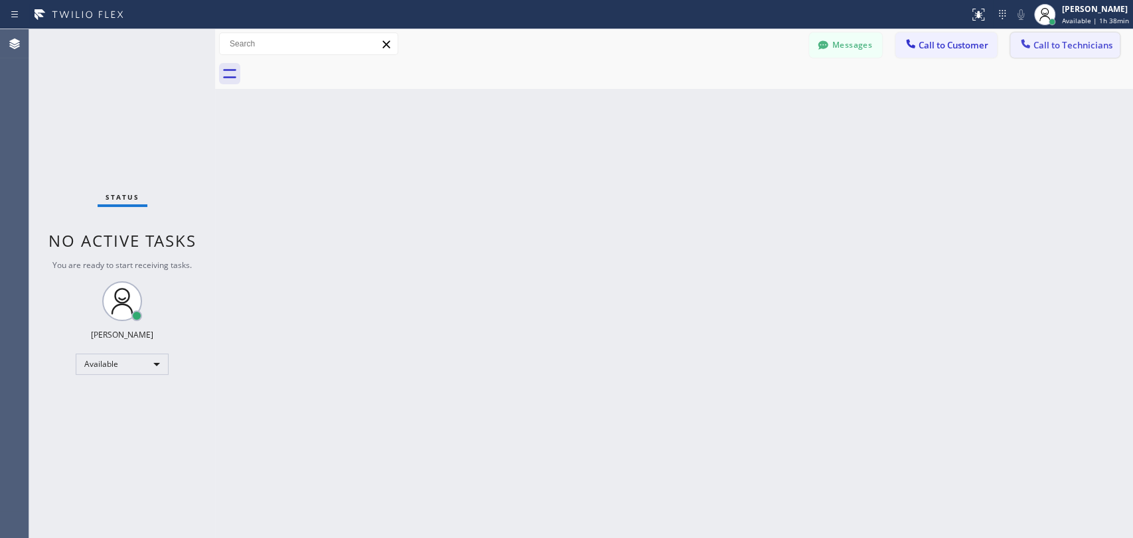
click at [1067, 46] on span "Call to Technicians" at bounding box center [1072, 45] width 79 height 12
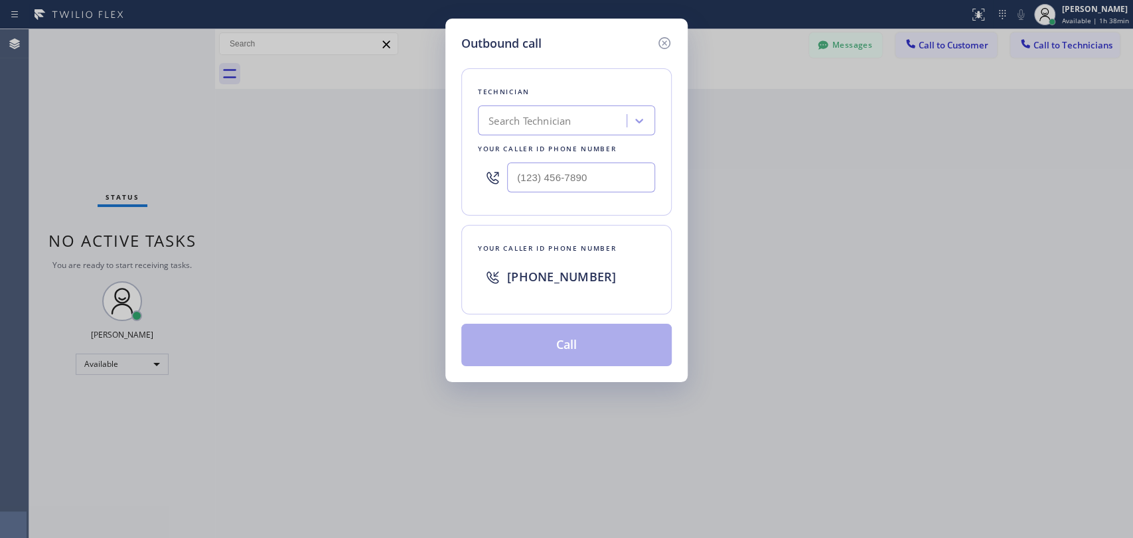
click at [508, 129] on div "Search Technician" at bounding box center [554, 121] width 145 height 23
type input "[PERSON_NAME]"
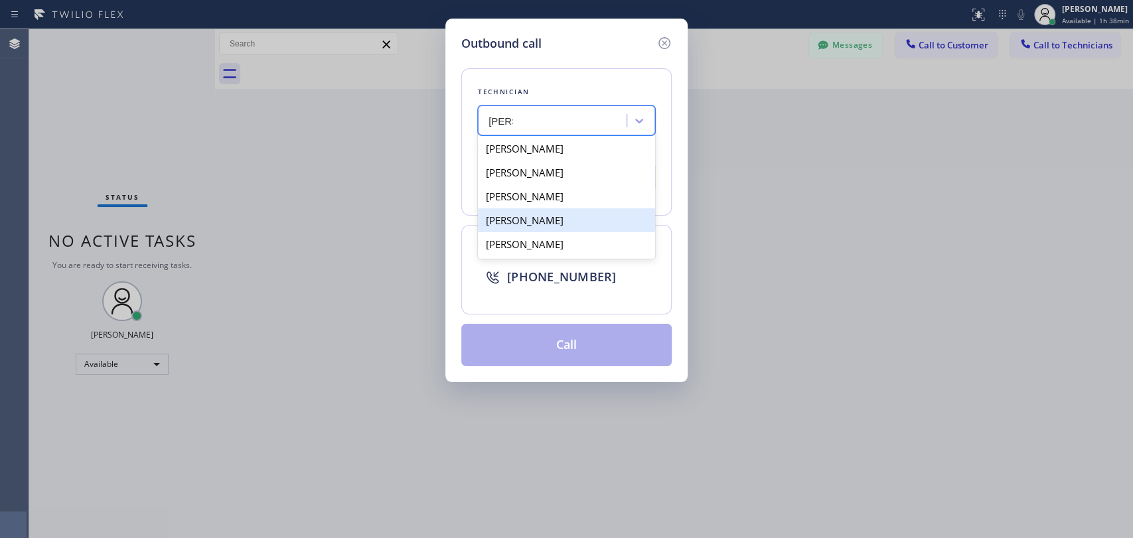
click at [557, 228] on div "[PERSON_NAME]" at bounding box center [566, 220] width 177 height 24
type input "[PHONE_NUMBER]"
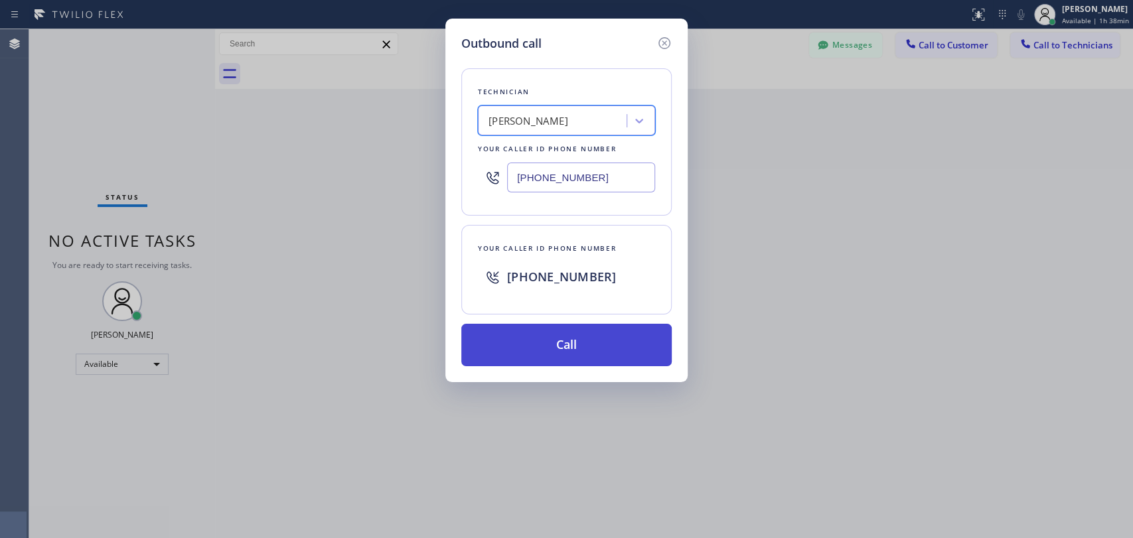
drag, startPoint x: 581, startPoint y: 339, endPoint x: 573, endPoint y: 305, distance: 34.8
click at [581, 338] on button "Call" at bounding box center [566, 345] width 210 height 42
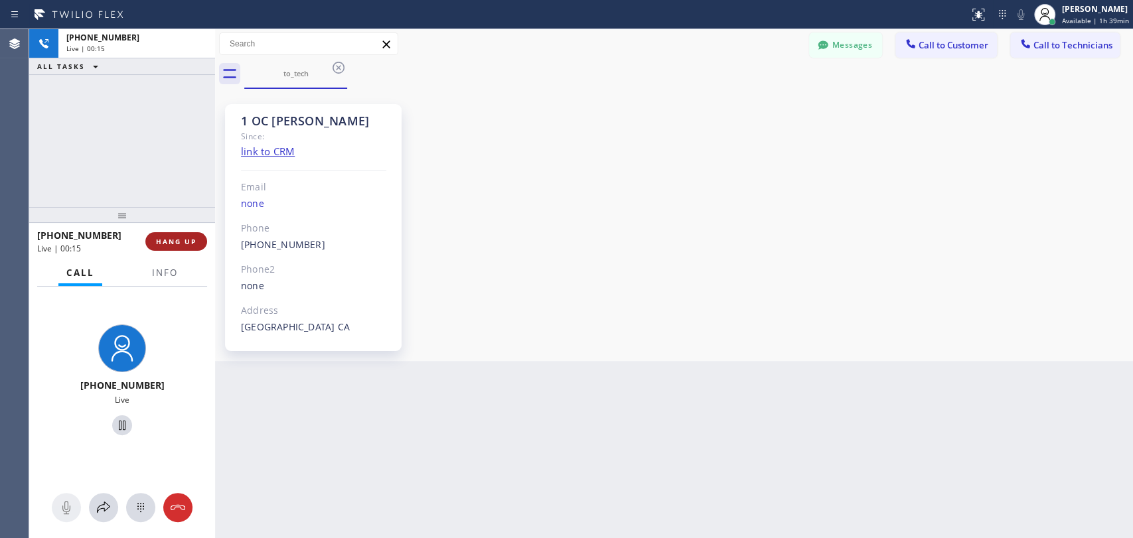
click at [185, 246] on span "HANG UP" at bounding box center [176, 241] width 40 height 9
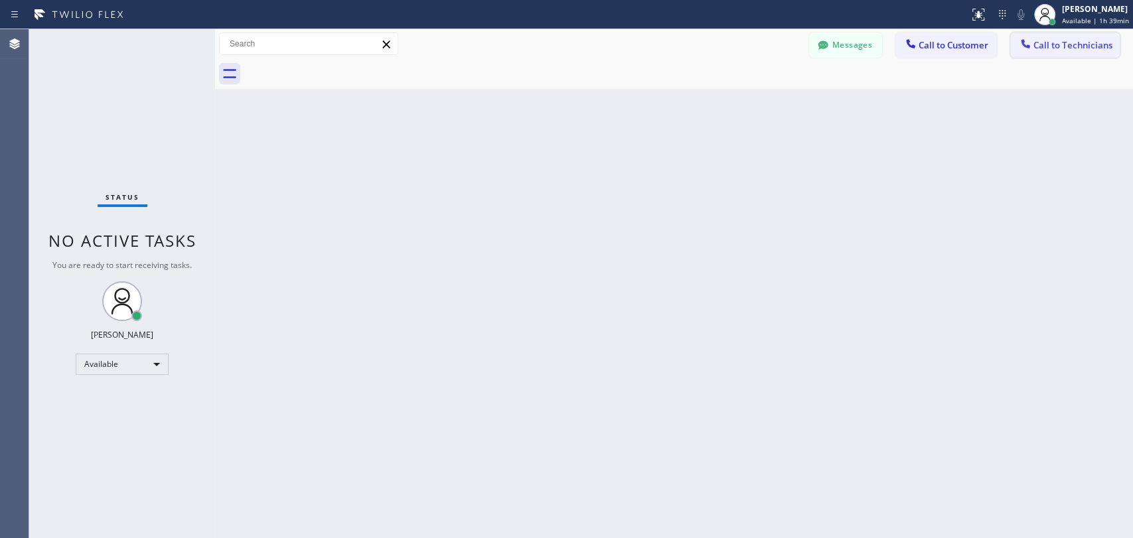
click at [1065, 49] on span "Call to Technicians" at bounding box center [1072, 45] width 79 height 12
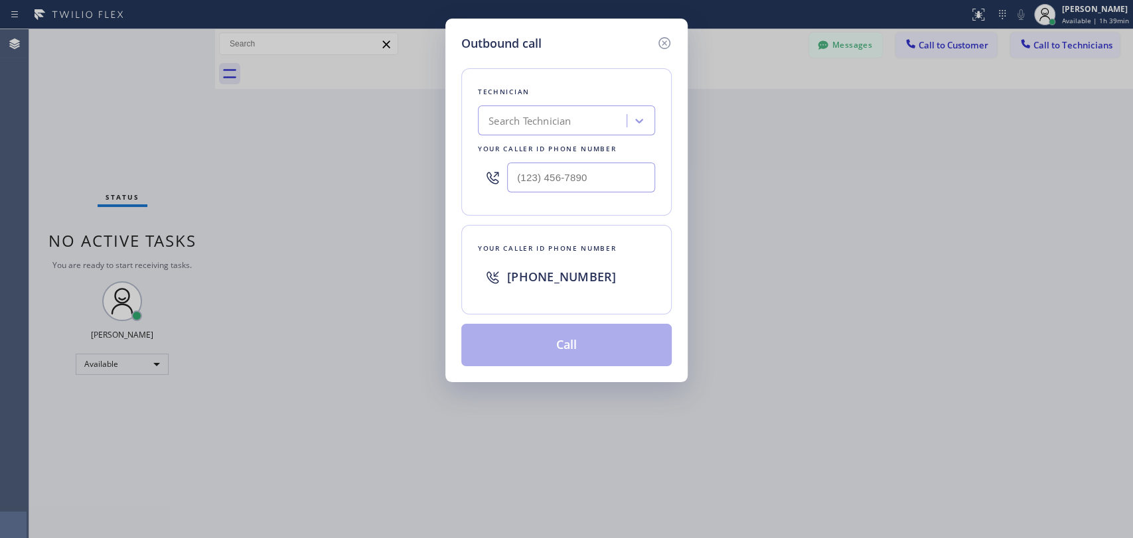
click at [540, 123] on div "Search Technician" at bounding box center [529, 120] width 82 height 15
type input "[PERSON_NAME]"
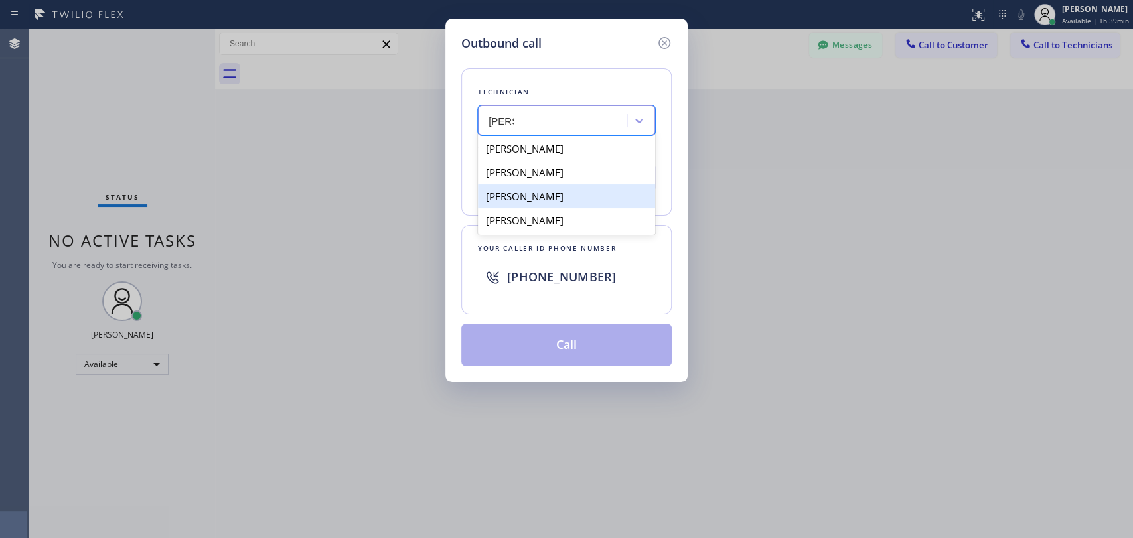
click at [564, 196] on div "[PERSON_NAME]" at bounding box center [566, 196] width 177 height 24
type input "[PHONE_NUMBER]"
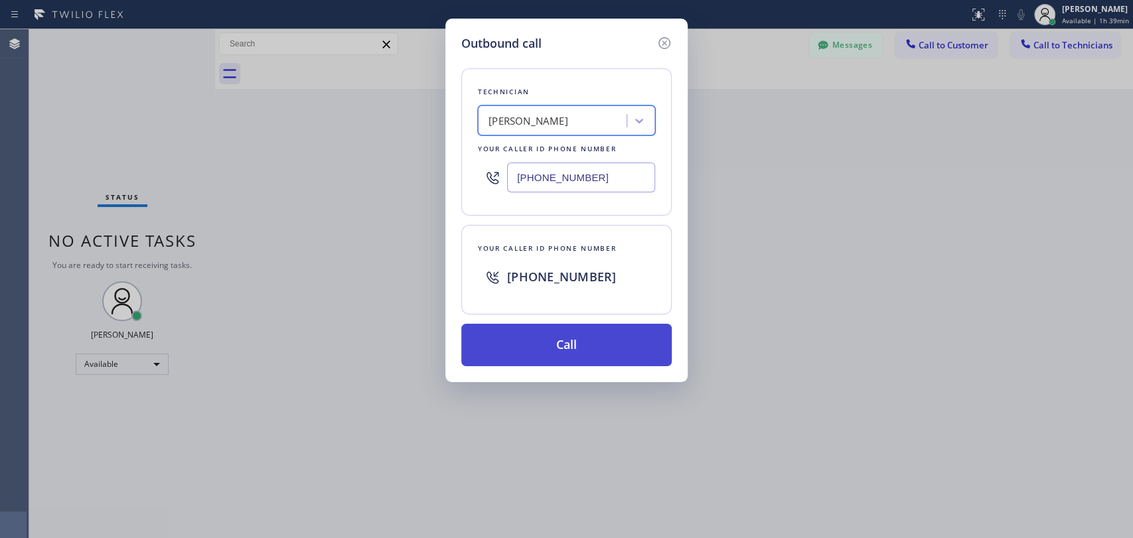
click at [531, 336] on button "Call" at bounding box center [566, 345] width 210 height 42
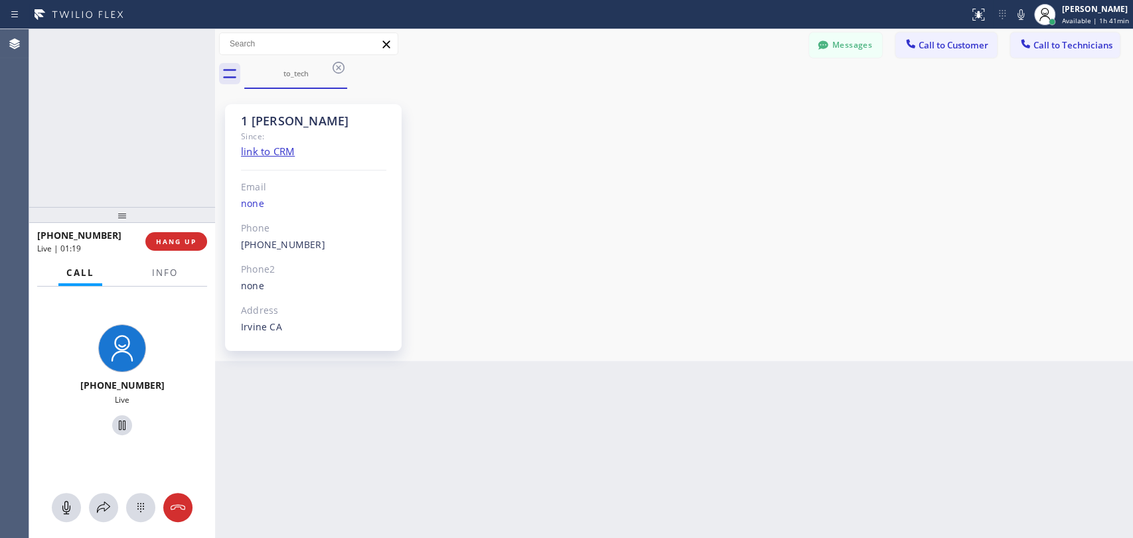
scroll to position [7120, 0]
click at [149, 187] on div "[PHONE_NUMBER] Live | 01:20 ALL TASKS ALL TASKS ACTIVE TASKS TASKS IN WRAP UP" at bounding box center [122, 118] width 186 height 178
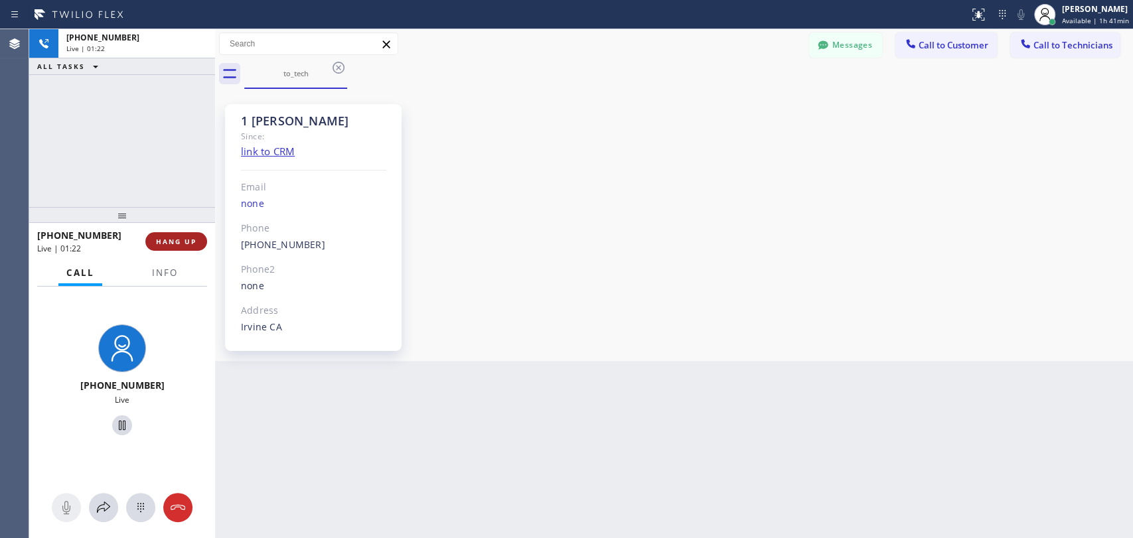
click at [194, 238] on span "HANG UP" at bounding box center [176, 241] width 40 height 9
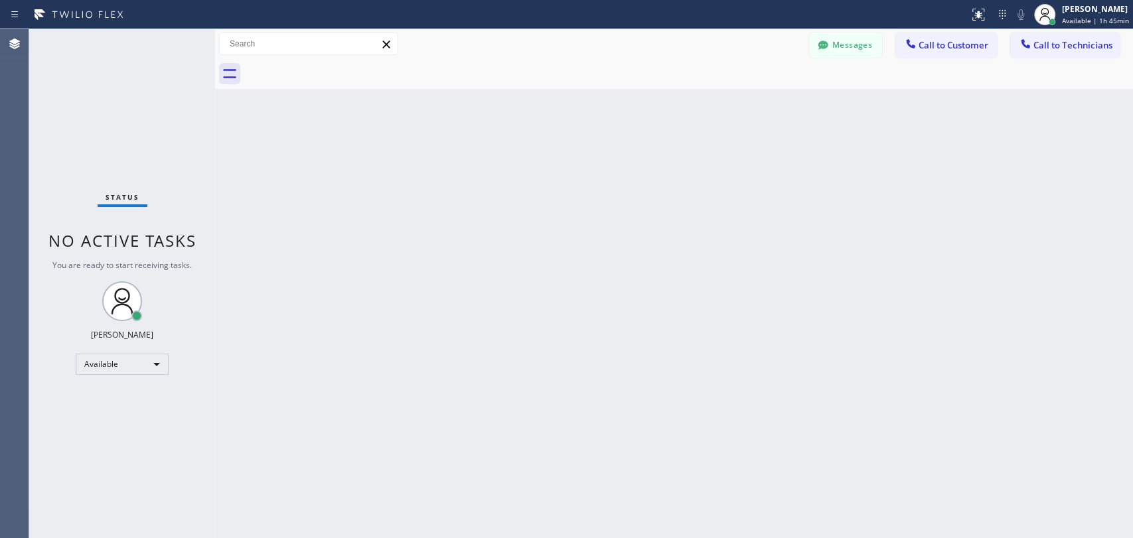
click at [972, 261] on div "Back to Dashboard Change Sender ID Customers Technicians DD [PERSON_NAME] [DATE…" at bounding box center [674, 283] width 918 height 509
click at [121, 366] on div "Available" at bounding box center [122, 364] width 93 height 21
click at [125, 386] on li "Offline" at bounding box center [121, 382] width 90 height 16
click at [1070, 7] on div "[PERSON_NAME]" at bounding box center [1096, 8] width 66 height 11
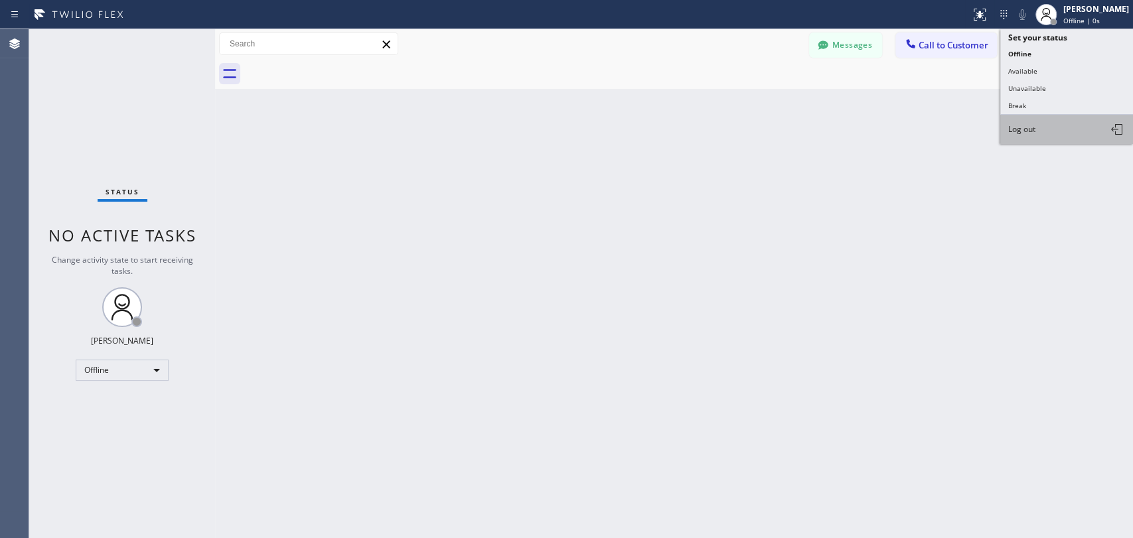
click at [1017, 129] on span "Log out" at bounding box center [1021, 128] width 27 height 11
